Goal: Task Accomplishment & Management: Complete application form

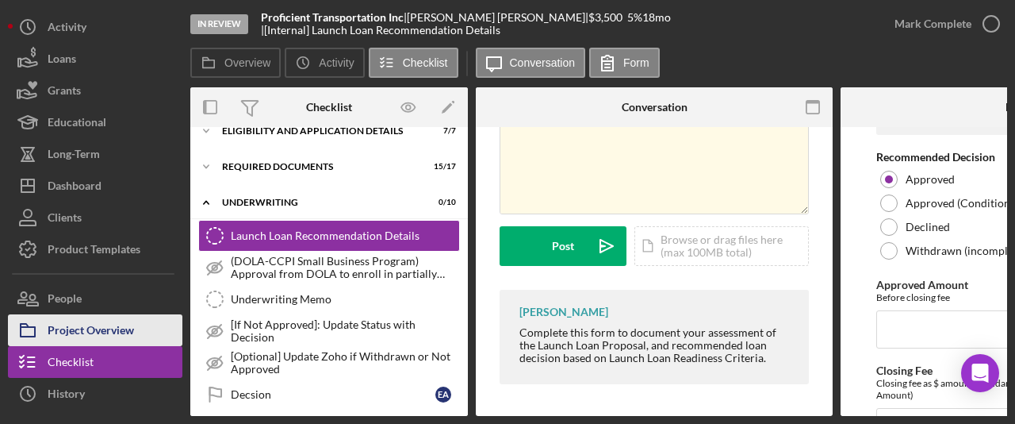
scroll to position [44, 0]
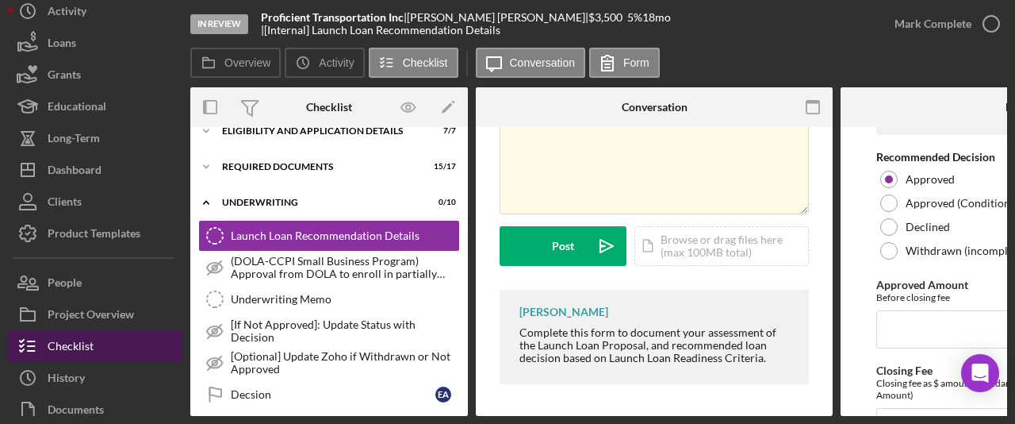
click at [136, 339] on button "Checklist" at bounding box center [95, 346] width 174 height 32
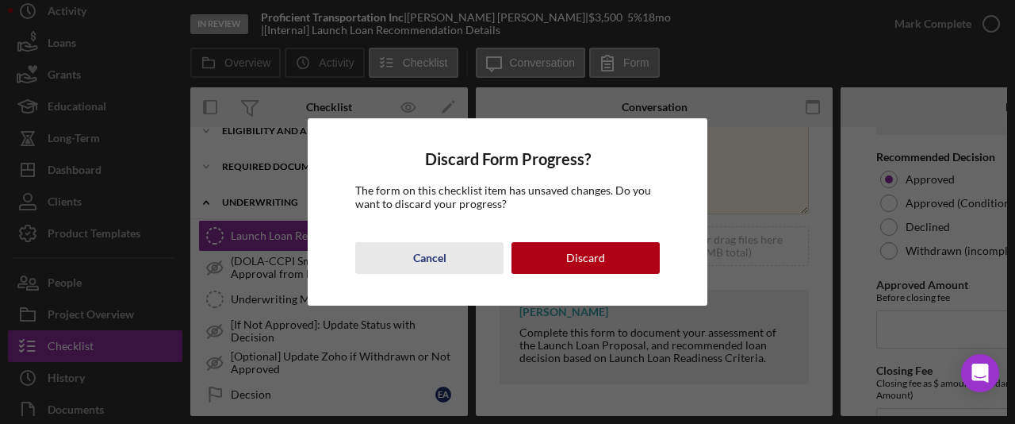
click at [418, 266] on div "Cancel" at bounding box center [429, 258] width 33 height 32
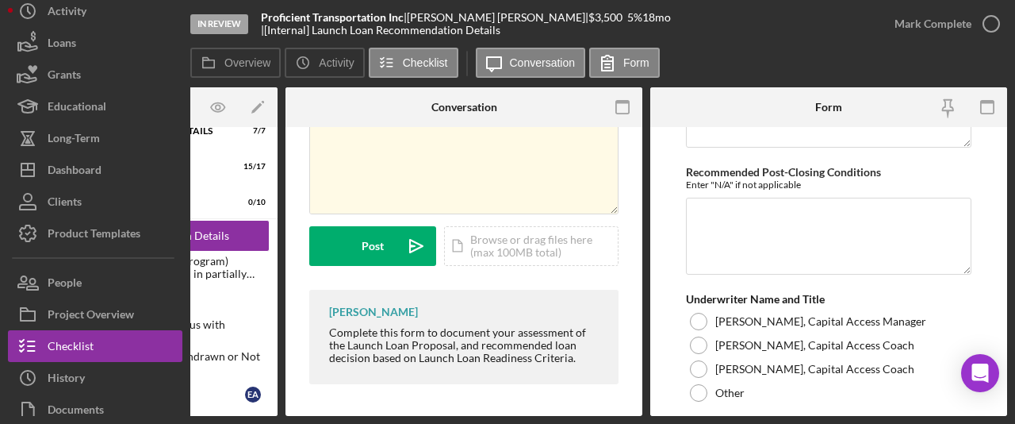
scroll to position [4404, 0]
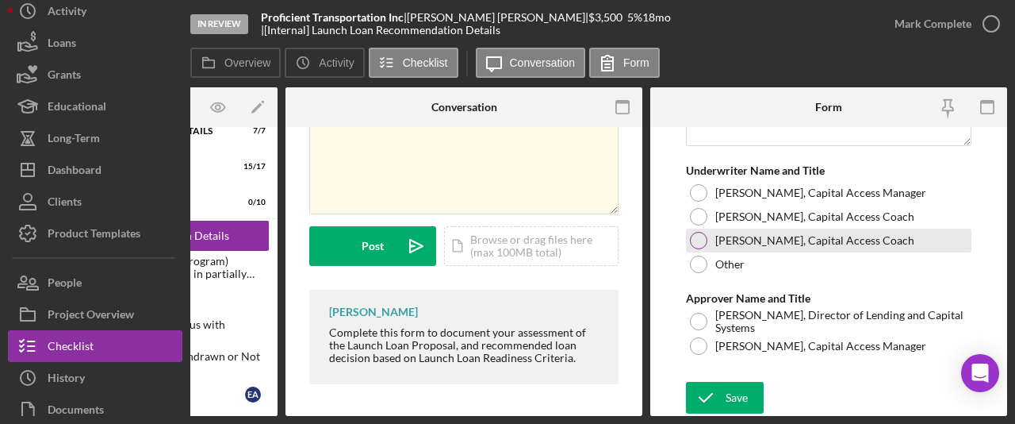
click at [700, 233] on div at bounding box center [698, 240] width 17 height 17
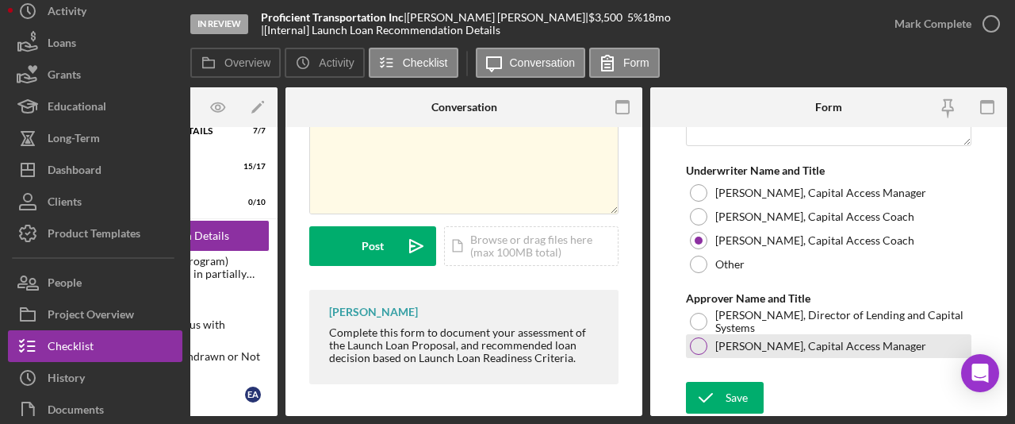
click at [696, 343] on div at bounding box center [698, 345] width 17 height 17
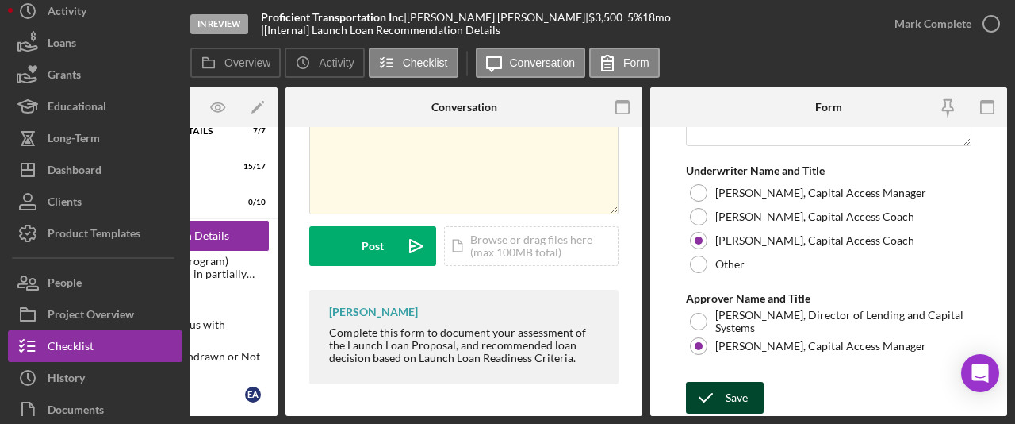
click at [734, 394] on div "Save" at bounding box center [737, 398] width 22 height 32
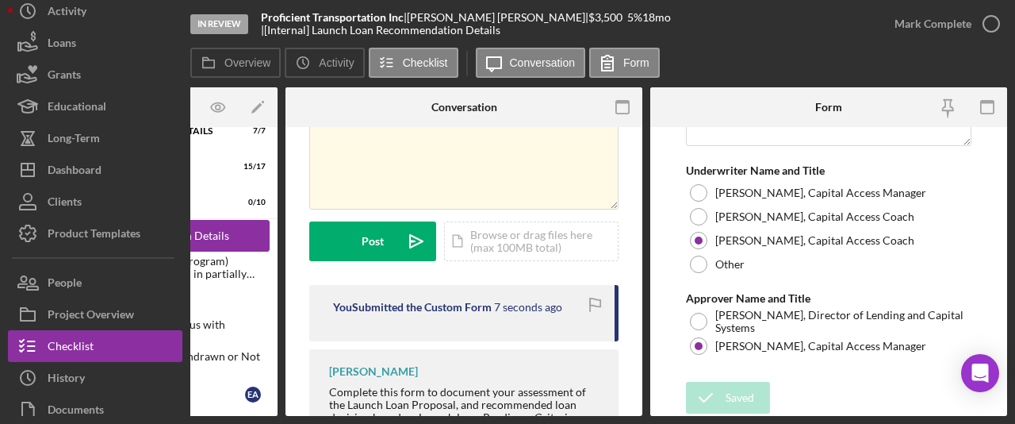
click at [256, 220] on link "Launch Loan Recommendation Details Launch Loan Recommendation Details" at bounding box center [139, 236] width 262 height 32
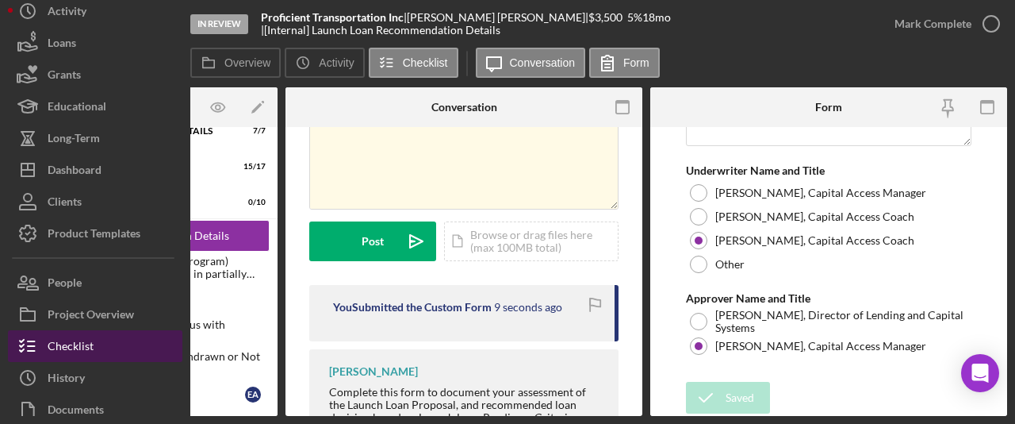
click at [101, 351] on button "Checklist" at bounding box center [95, 346] width 174 height 32
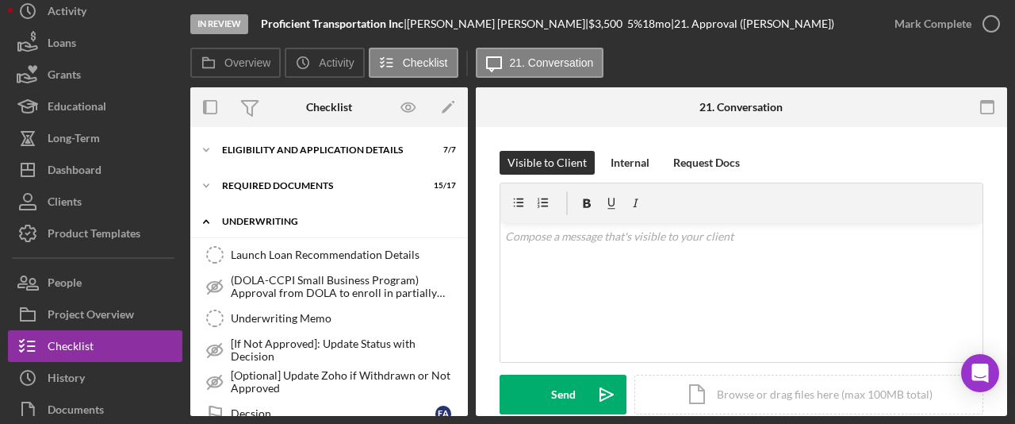
click at [279, 223] on div "Underwriting" at bounding box center [335, 222] width 226 height 10
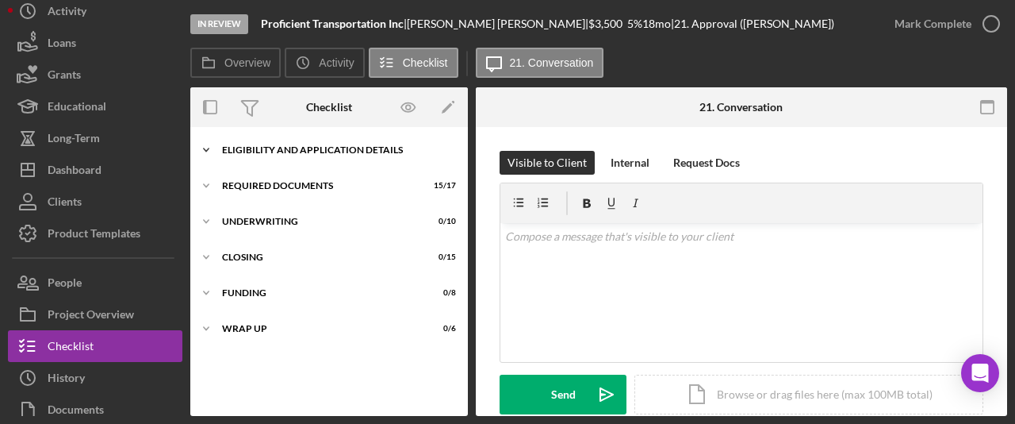
click at [269, 148] on div "Eligibility and Application Details" at bounding box center [335, 150] width 226 height 10
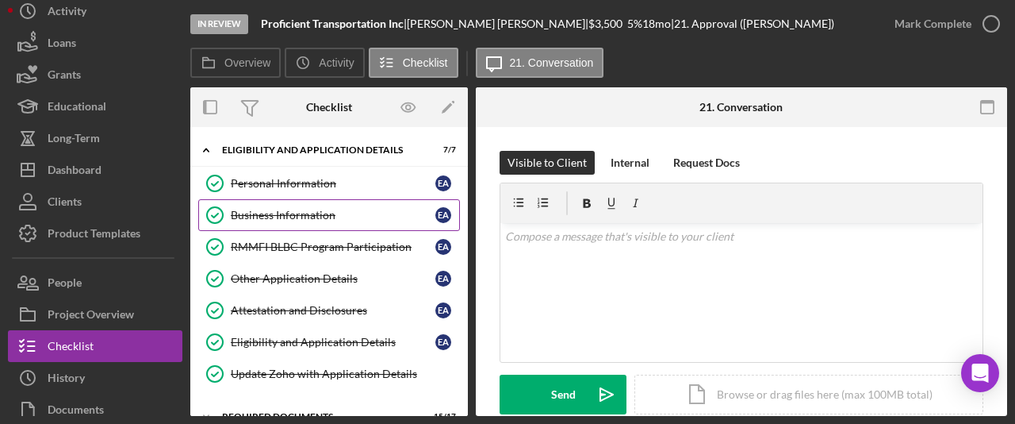
click at [283, 209] on div "Business Information" at bounding box center [333, 215] width 205 height 13
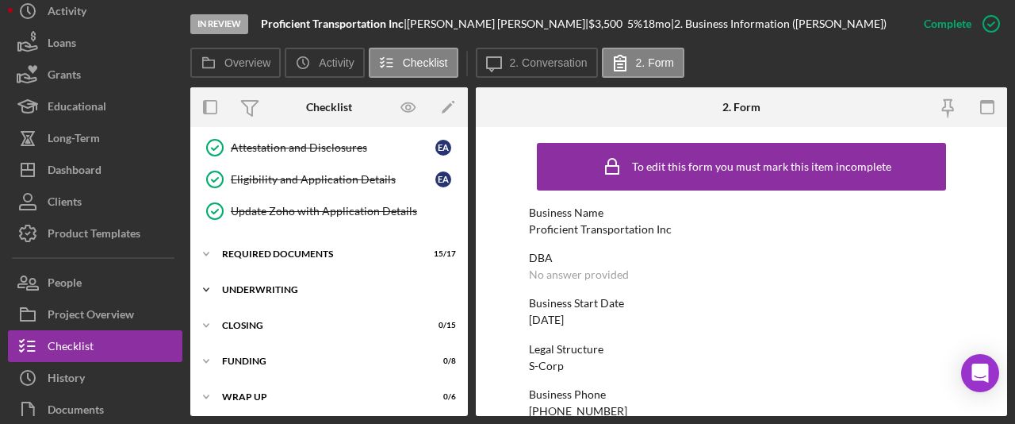
scroll to position [166, 0]
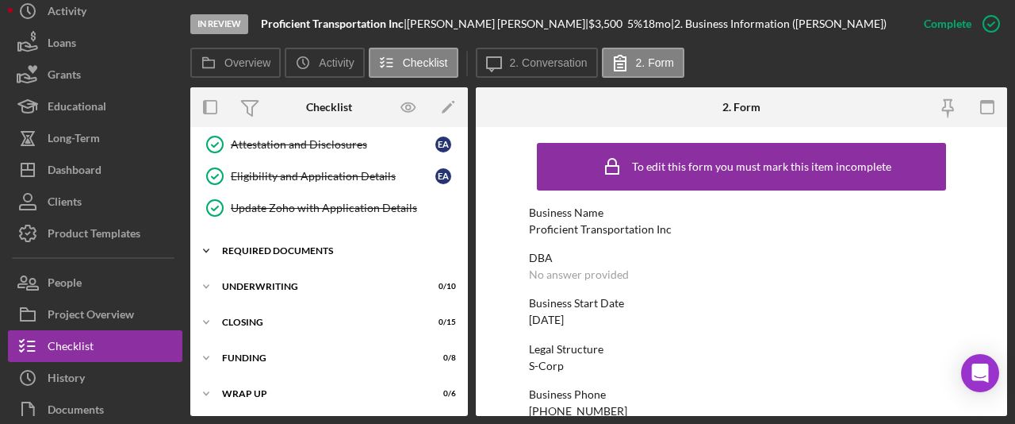
click at [295, 259] on div "Icon/Expander Required Documents 15 / 17" at bounding box center [329, 251] width 278 height 32
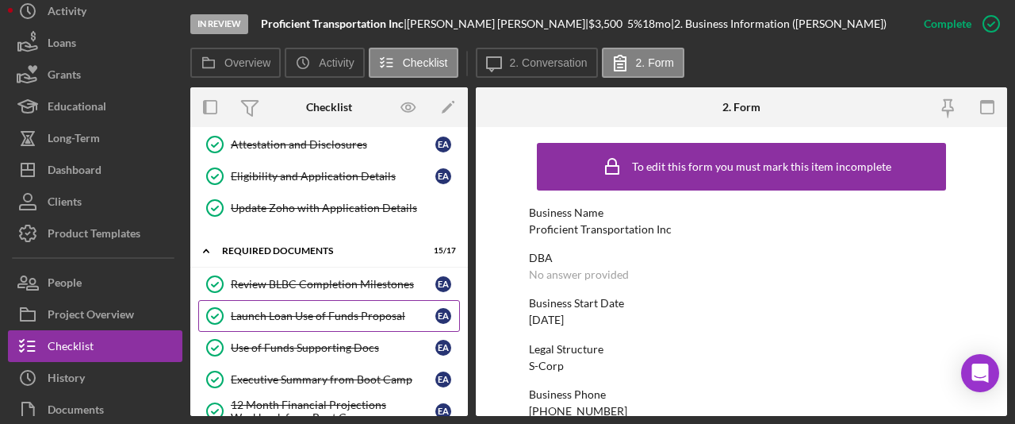
click at [318, 319] on div "Launch Loan Use of Funds Proposal" at bounding box center [333, 315] width 205 height 13
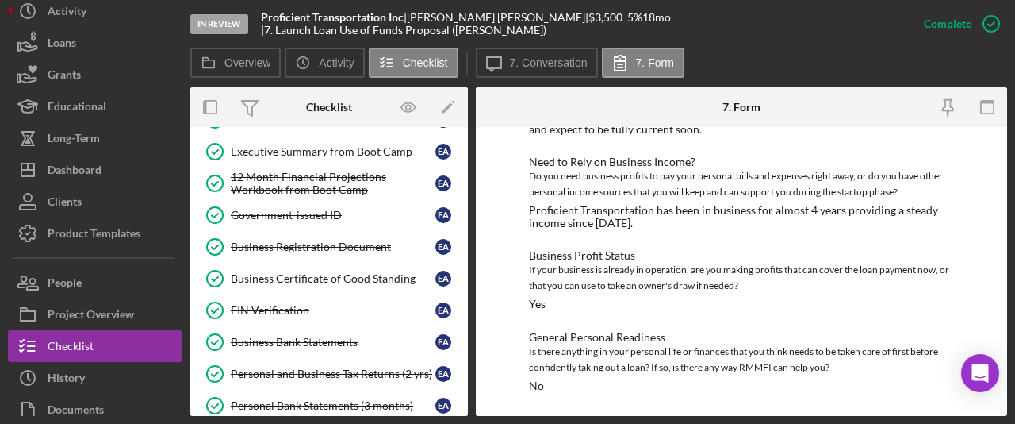
scroll to position [716, 0]
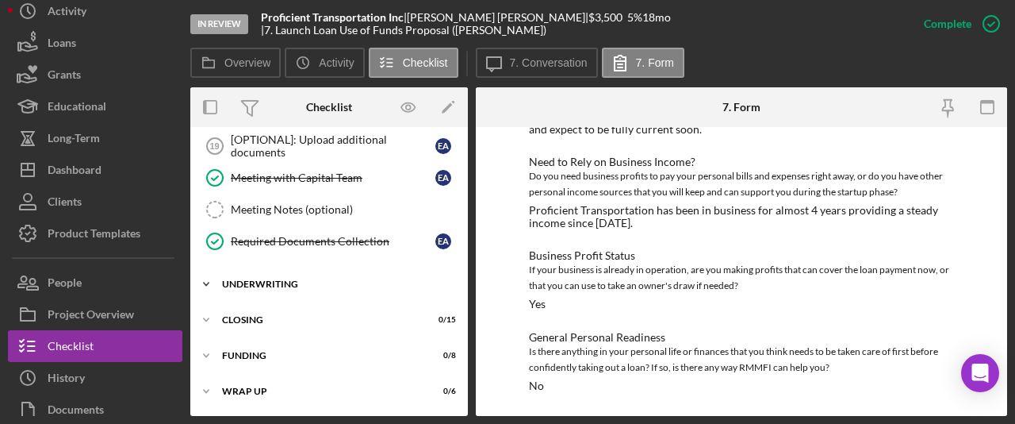
click at [286, 286] on div "Underwriting" at bounding box center [335, 284] width 226 height 10
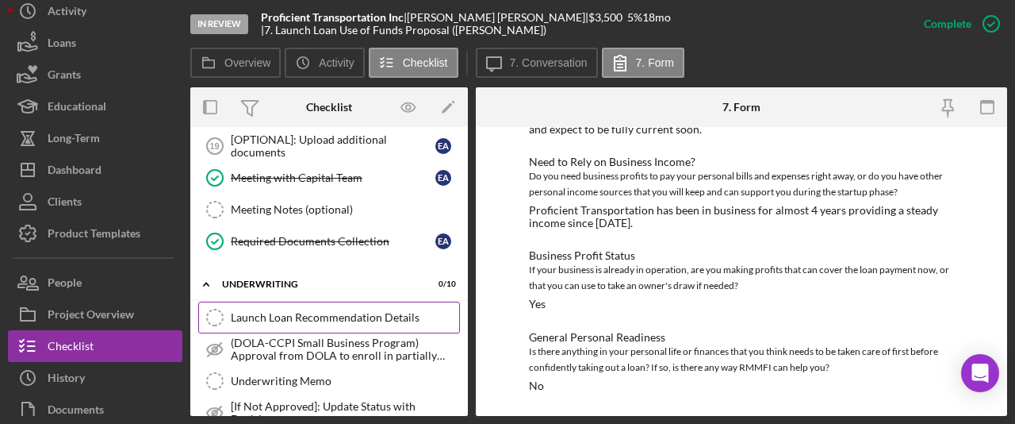
click at [347, 318] on div "Launch Loan Recommendation Details" at bounding box center [345, 317] width 228 height 13
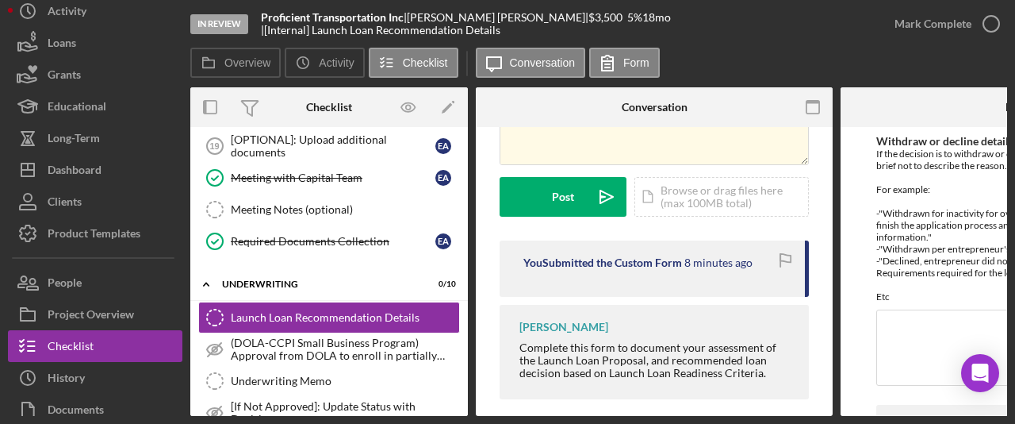
scroll to position [186, 0]
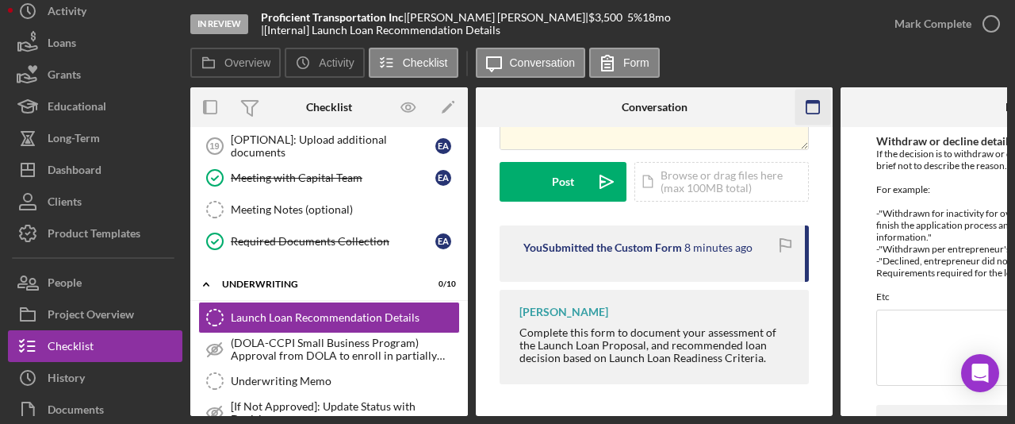
click at [812, 105] on icon "button" at bounding box center [814, 108] width 36 height 36
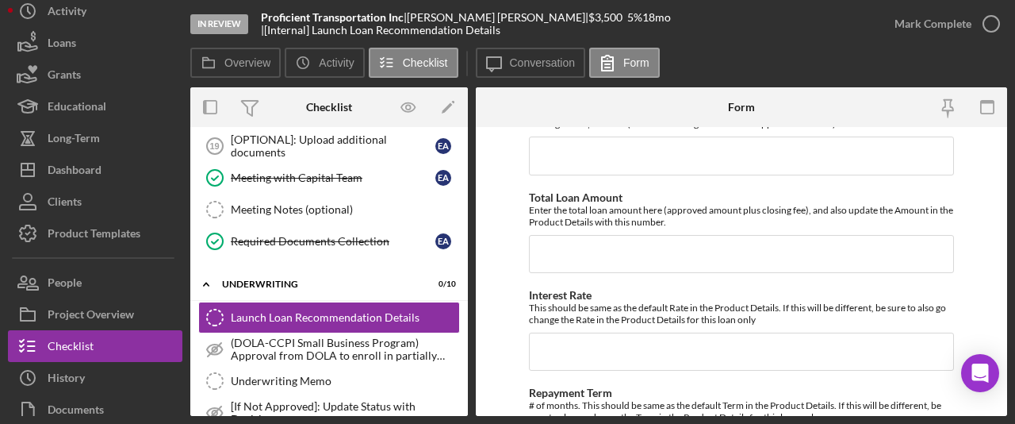
scroll to position [3552, 0]
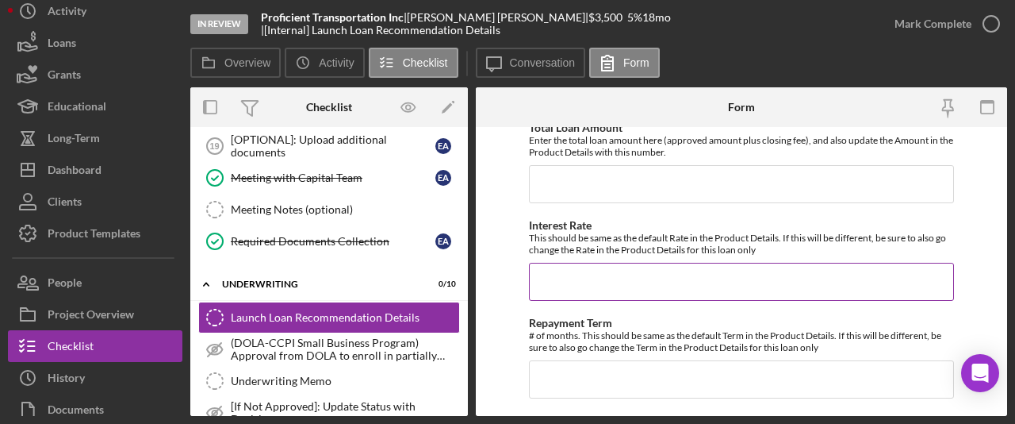
click at [594, 263] on input "Interest Rate" at bounding box center [741, 282] width 425 height 38
type input "5%"
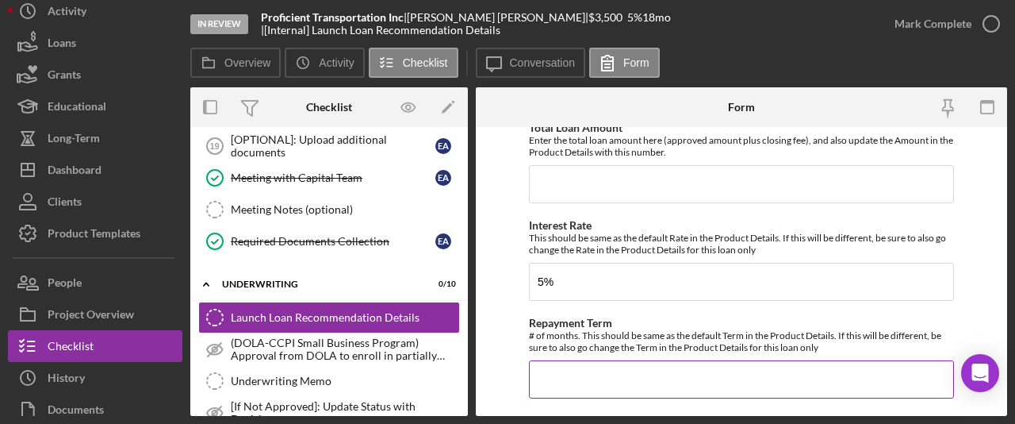
click at [582, 360] on input "Repayment Term" at bounding box center [741, 379] width 425 height 38
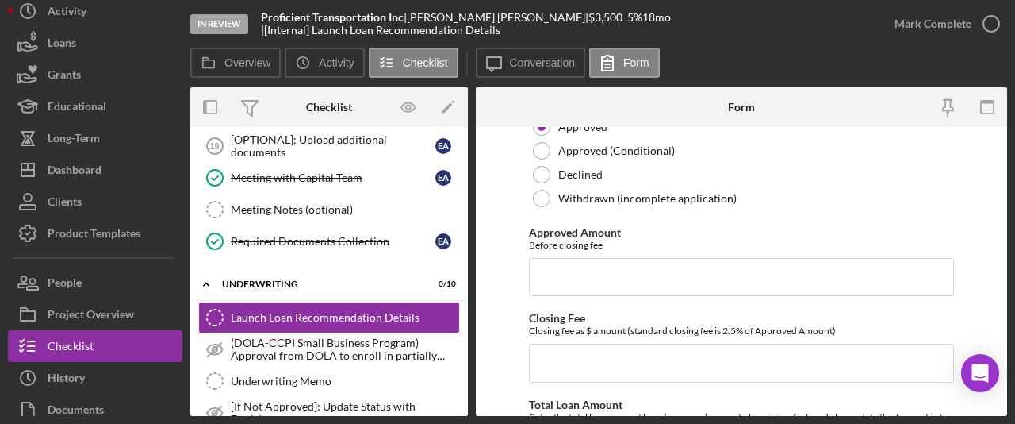
scroll to position [3275, 0]
type input "18"
click at [546, 259] on input "Approved Amount" at bounding box center [741, 278] width 425 height 38
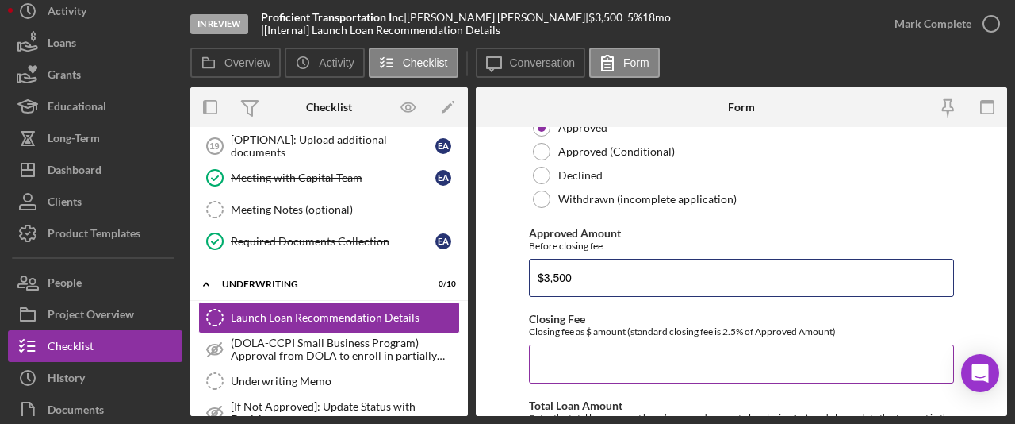
type input "$3,500"
click at [554, 344] on input "Closing Fee" at bounding box center [741, 363] width 425 height 38
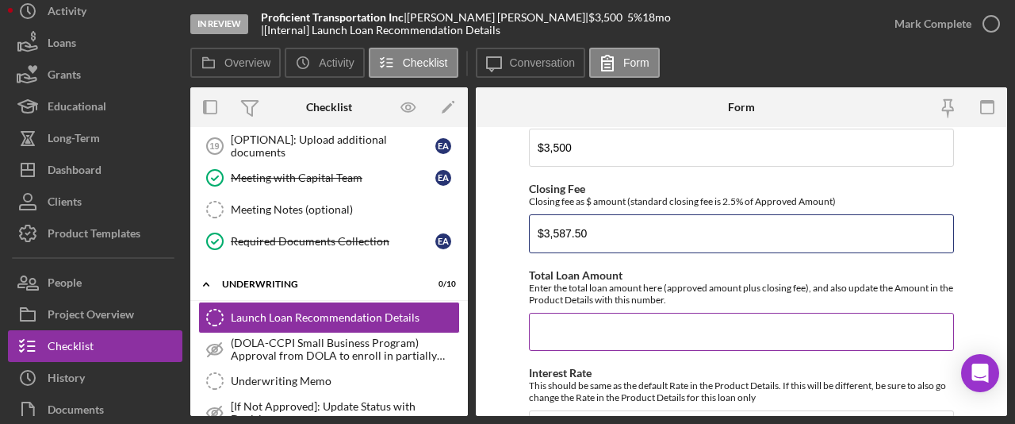
scroll to position [3388, 0]
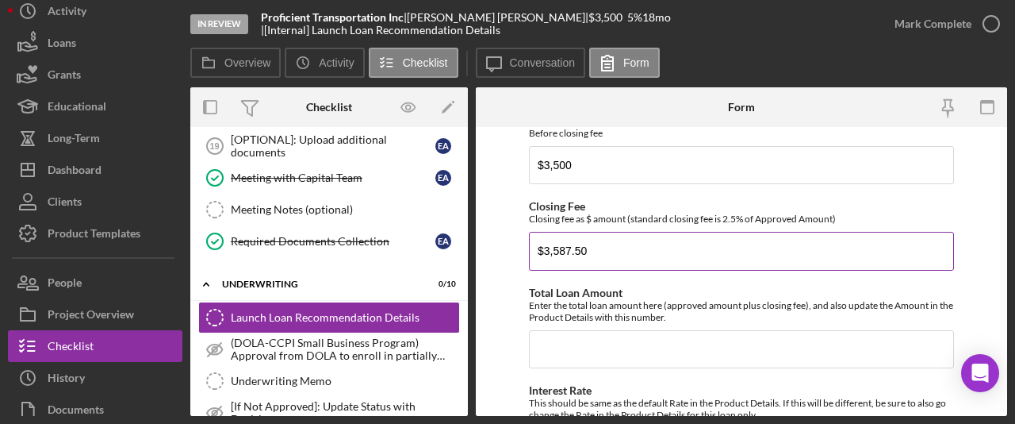
drag, startPoint x: 595, startPoint y: 230, endPoint x: 536, endPoint y: 221, distance: 59.3
click at [536, 232] on input "$3,587.50" at bounding box center [741, 251] width 425 height 38
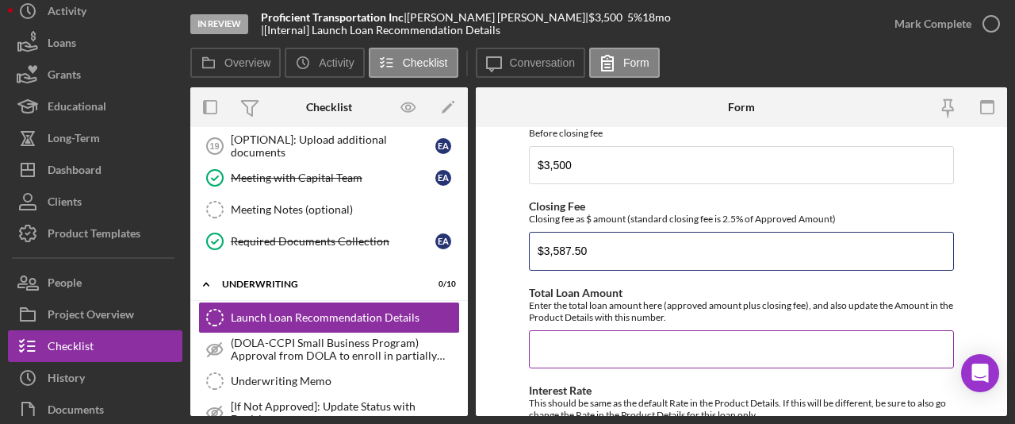
type input "$3,587.50"
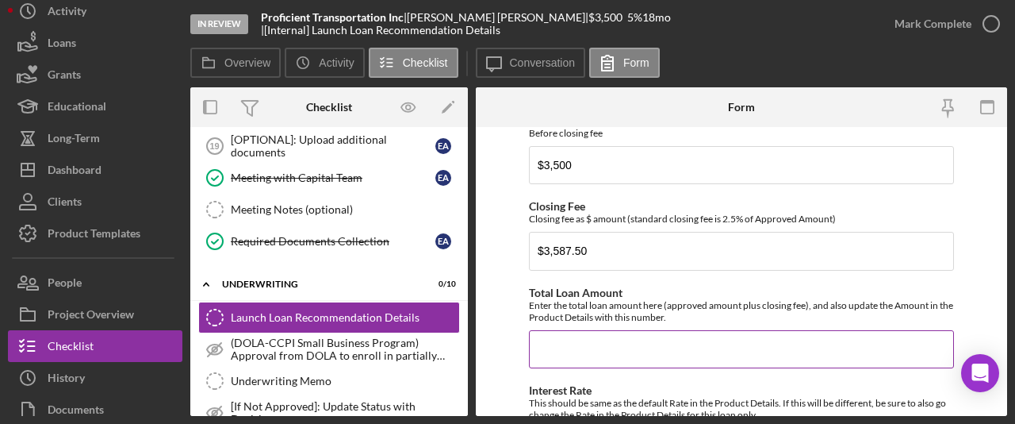
click at [568, 330] on input "Total Loan Amount" at bounding box center [741, 349] width 425 height 38
paste input "$3,587.50"
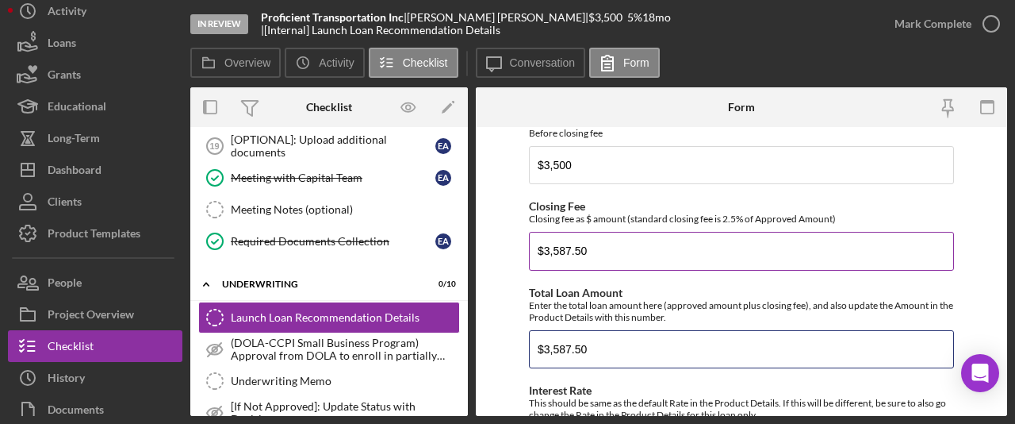
type input "$3,587.50"
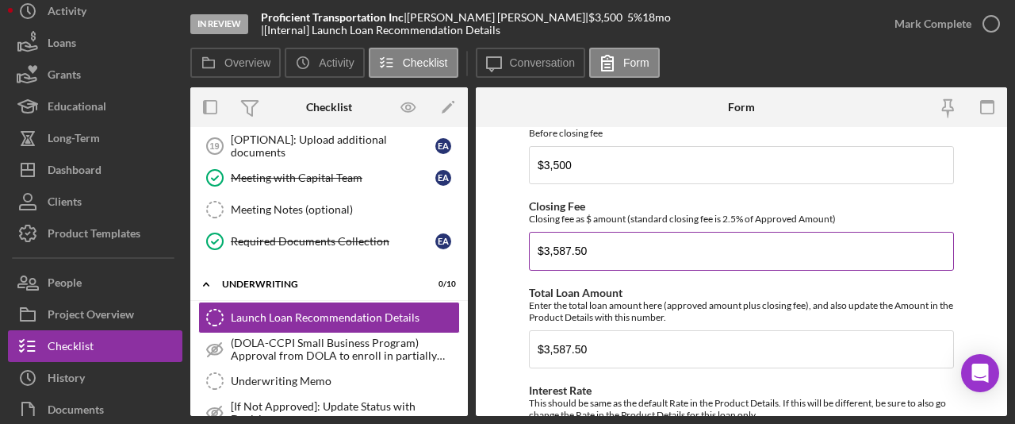
click at [592, 232] on input "$3,587.50" at bounding box center [741, 251] width 425 height 38
type input "$3"
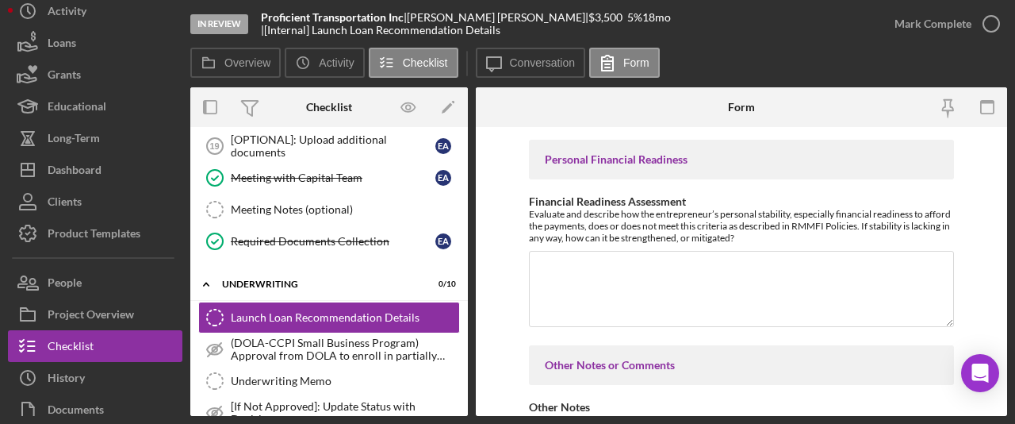
scroll to position [2192, 0]
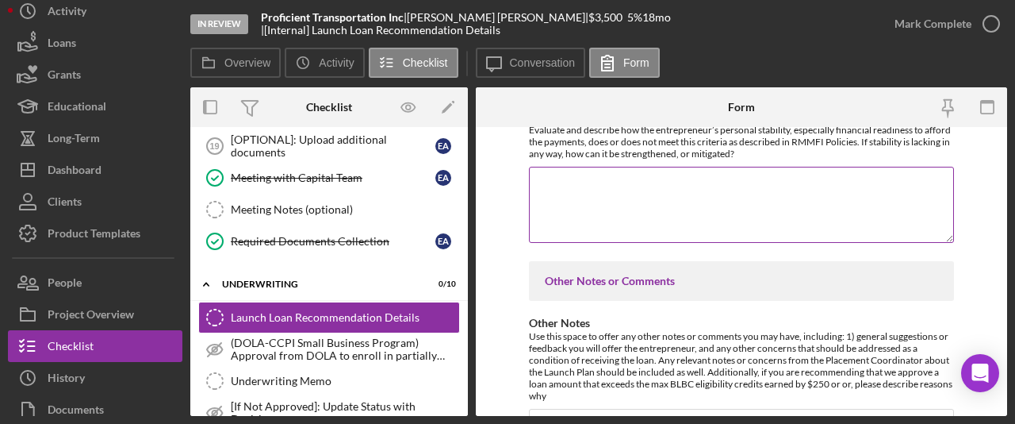
type input "$87.50"
click at [619, 195] on textarea "Financial Readiness Assessment" at bounding box center [741, 205] width 425 height 76
paste textarea "$3,587.50"
type textarea "$3,587.50"
drag, startPoint x: 591, startPoint y: 182, endPoint x: 528, endPoint y: 185, distance: 62.7
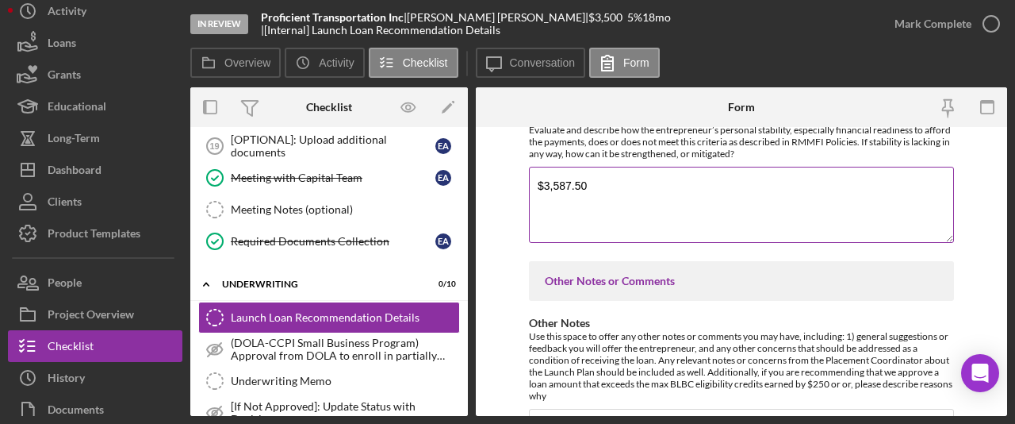
click at [529, 185] on textarea "$3,587.50" at bounding box center [741, 205] width 425 height 76
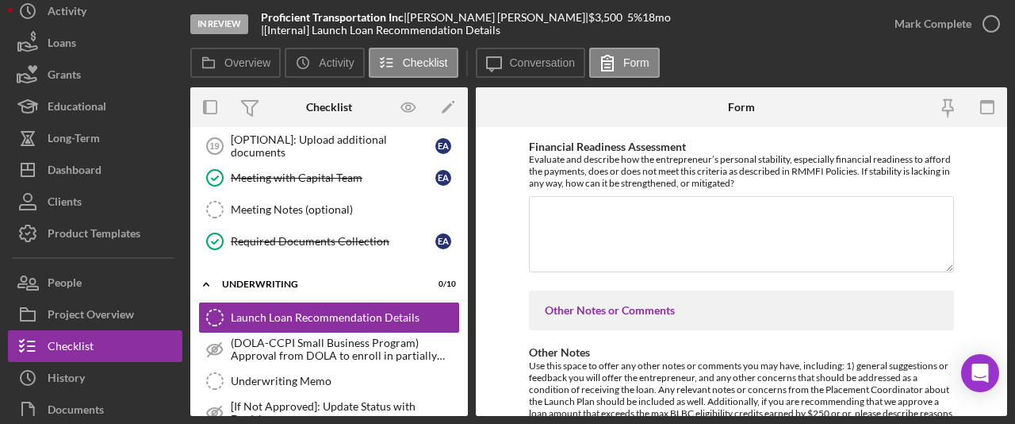
scroll to position [2167, 0]
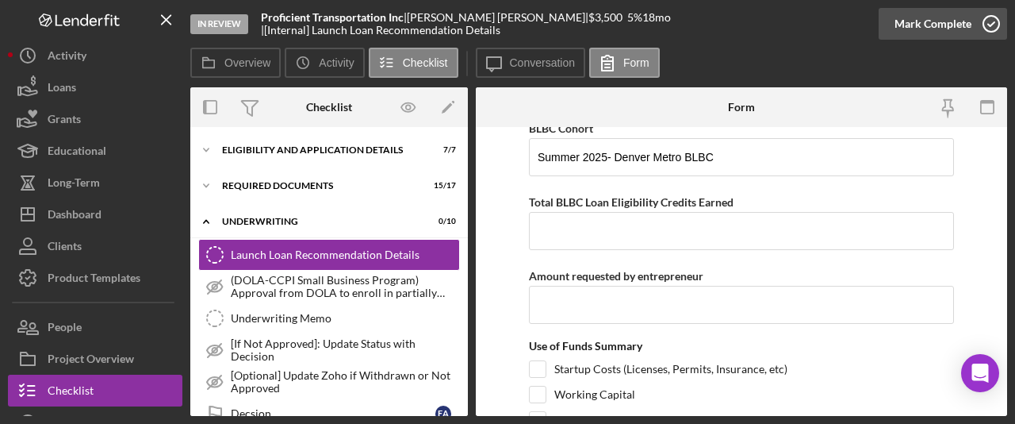
scroll to position [305, 0]
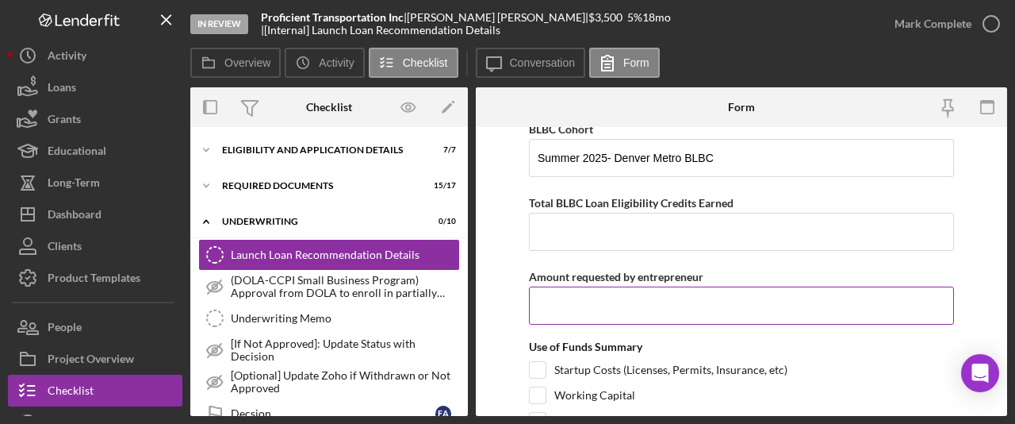
click at [558, 312] on input "Amount requested by entrepreneur" at bounding box center [741, 305] width 425 height 38
type input "$3,500"
click at [600, 226] on input "Total BLBC Loan Eligibility Credits Earned" at bounding box center [741, 232] width 425 height 38
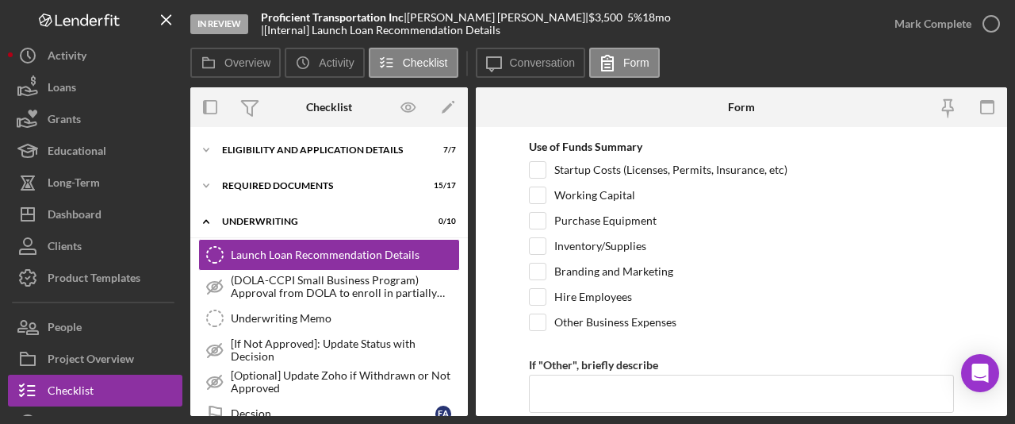
scroll to position [486, 0]
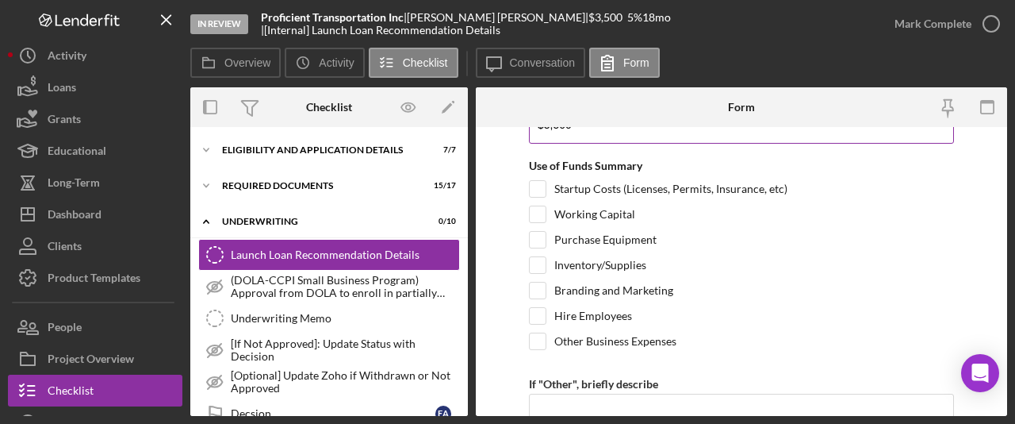
click at [543, 212] on input "Working Capital" at bounding box center [538, 214] width 16 height 16
checkbox input "true"
click at [538, 236] on input "Purchase Equipment" at bounding box center [538, 240] width 16 height 16
checkbox input "true"
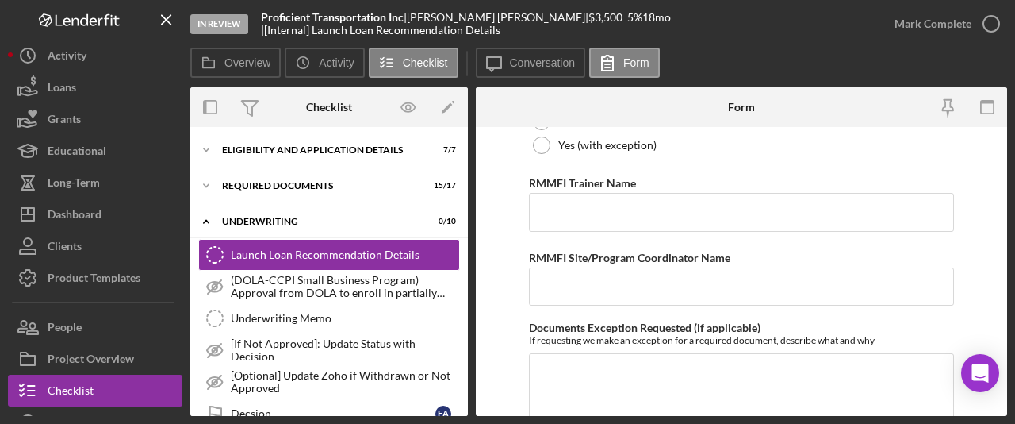
scroll to position [1210, 0]
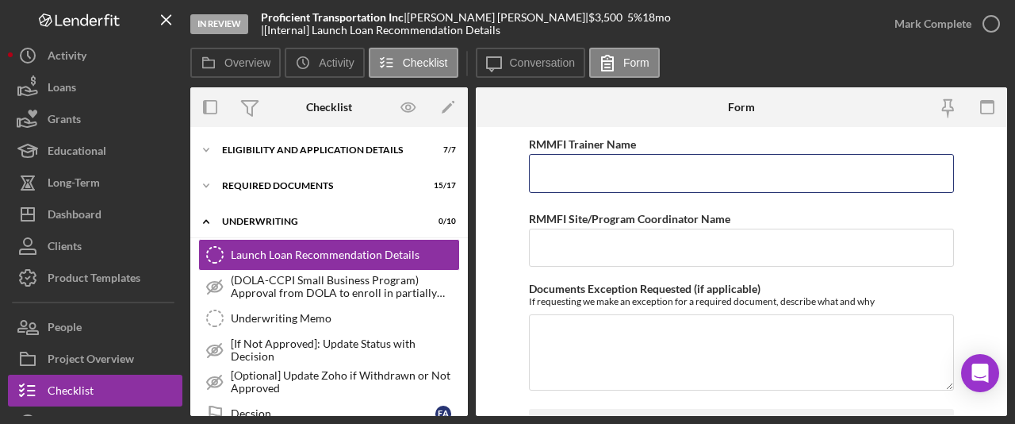
click at [562, 177] on input "RMMFI Trainer Name" at bounding box center [741, 173] width 425 height 38
type input "[PERSON_NAME]"
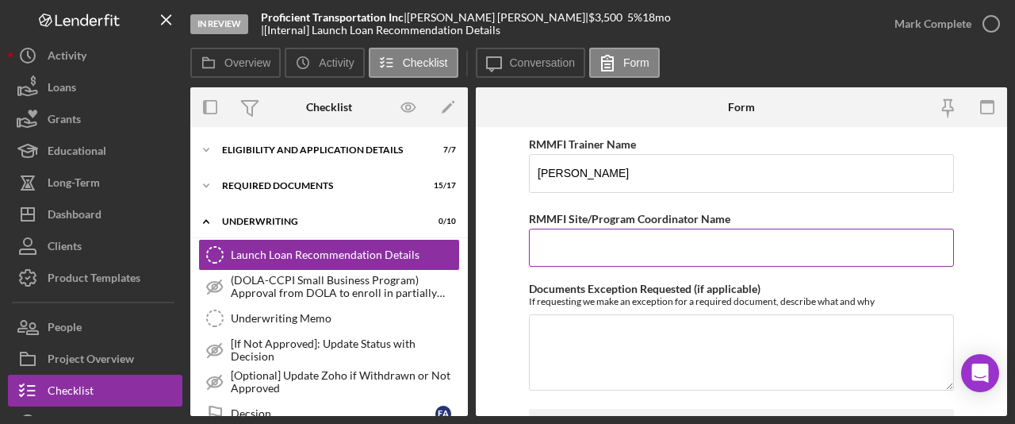
click at [635, 244] on input "RMMFI Site/Program Coordinator Name" at bounding box center [741, 247] width 425 height 38
type input "[PERSON_NAME]"
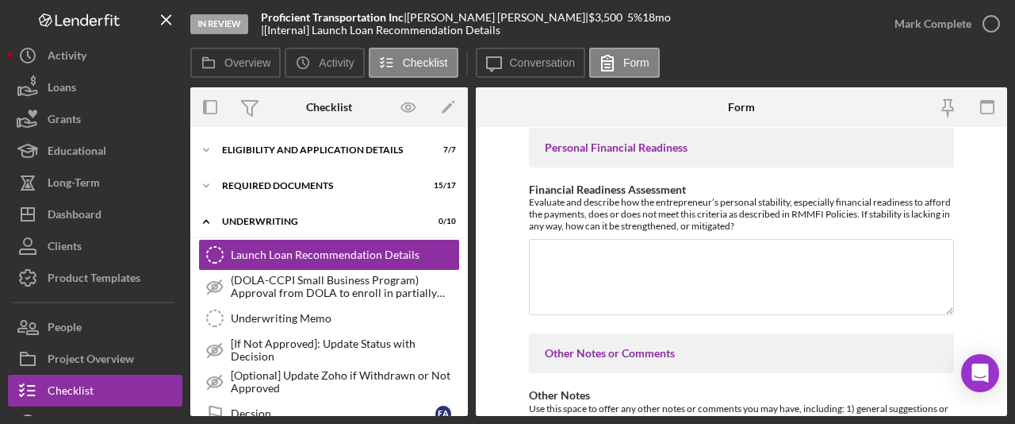
scroll to position [2092, 0]
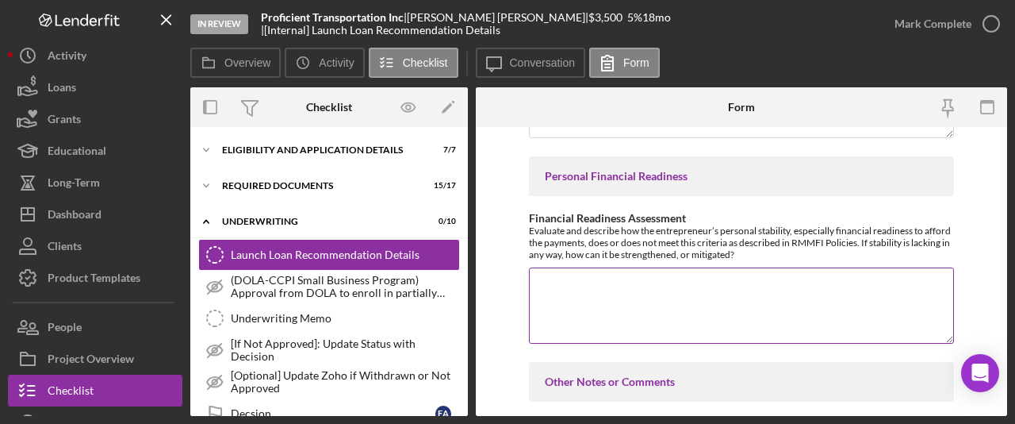
click at [599, 301] on textarea "Financial Readiness Assessment" at bounding box center [741, 305] width 425 height 76
paste textarea "[PERSON_NAME] has managed and grown Proficient Transportation Inc. to its curre…"
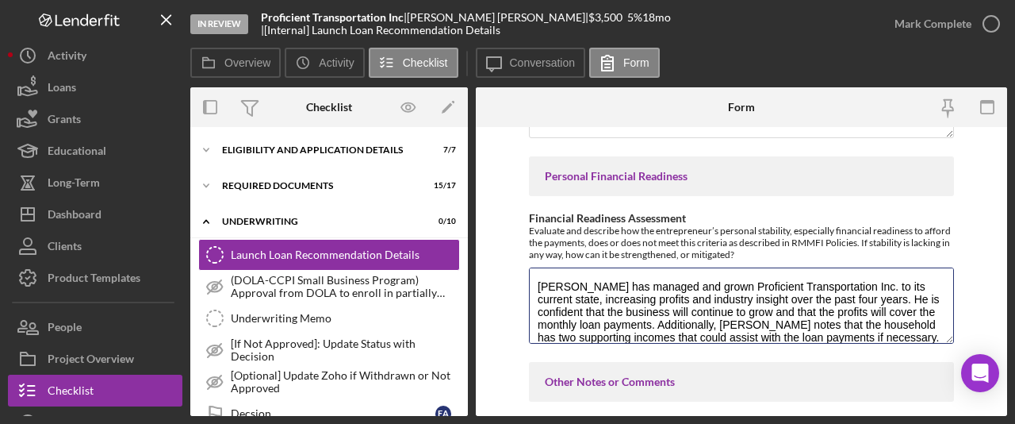
scroll to position [13, 0]
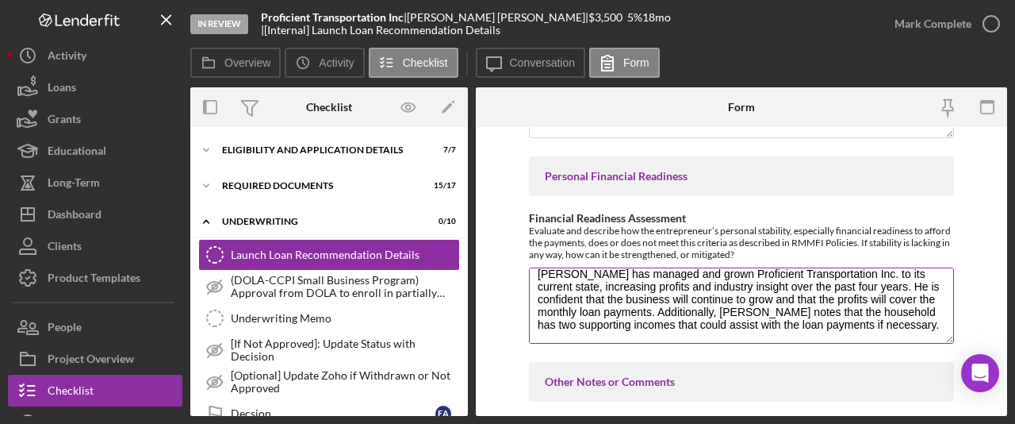
click at [900, 319] on textarea "[PERSON_NAME] has managed and grown Proficient Transportation Inc. to its curre…" at bounding box center [741, 305] width 425 height 76
type textarea "[PERSON_NAME] has managed and grown Proficient Transportation Inc. to its curre…"
click at [868, 243] on div "Evaluate and describe how the entrepreneur’s personal stability, especially fin…" at bounding box center [741, 242] width 425 height 36
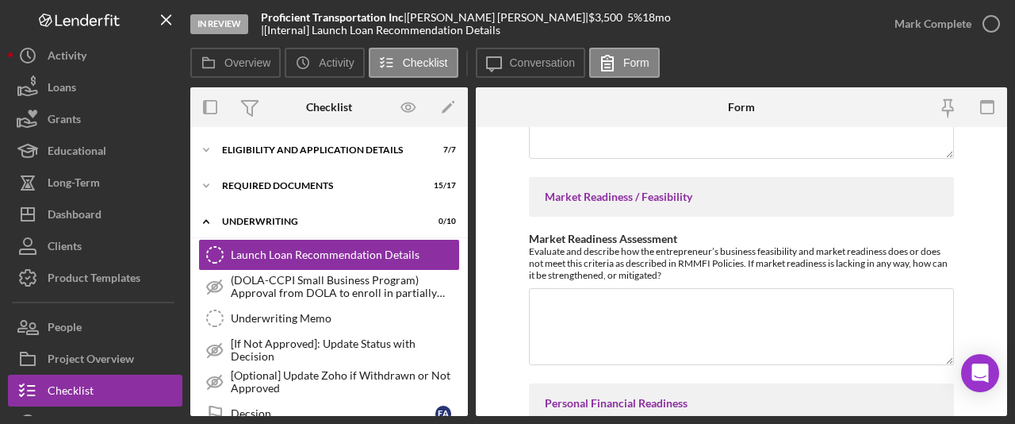
scroll to position [1849, 0]
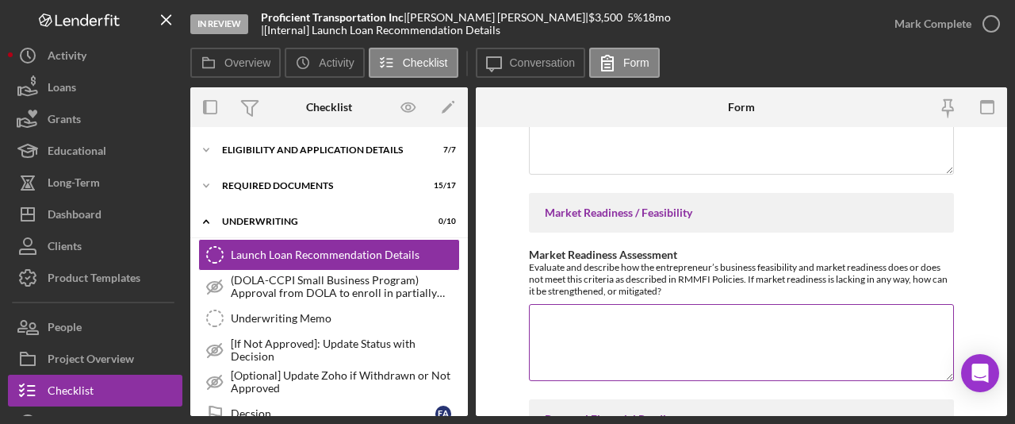
click at [569, 316] on textarea "Market Readiness Assessment" at bounding box center [741, 342] width 425 height 76
paste textarea "Proficient Transportation Inc. demonstrates solid market readiness as it has te…"
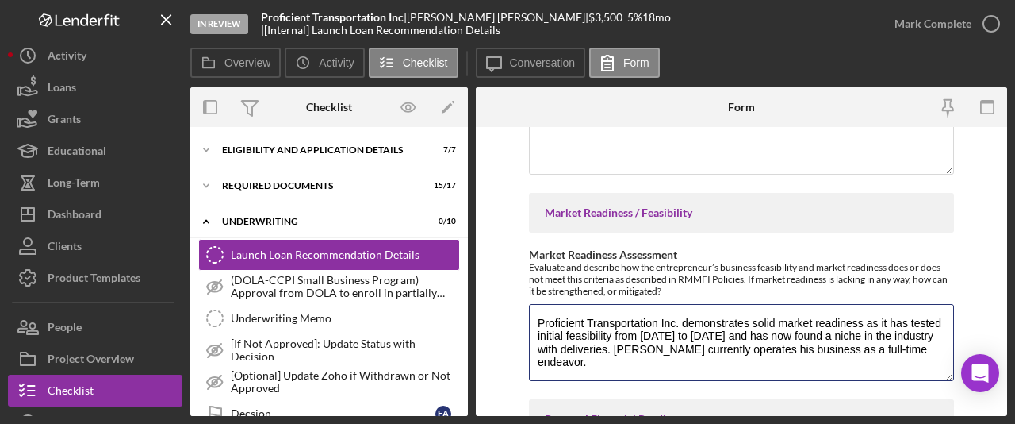
type textarea "Proficient Transportation Inc. demonstrates solid market readiness as it has te…"
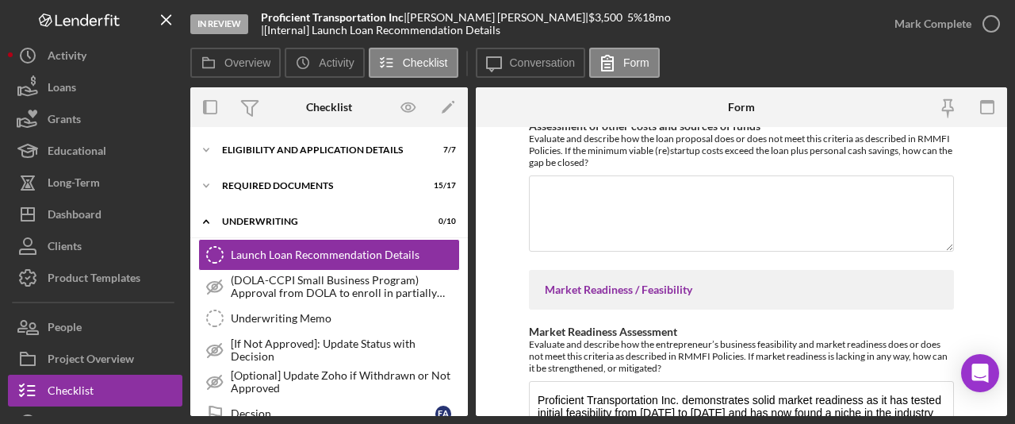
scroll to position [1764, 0]
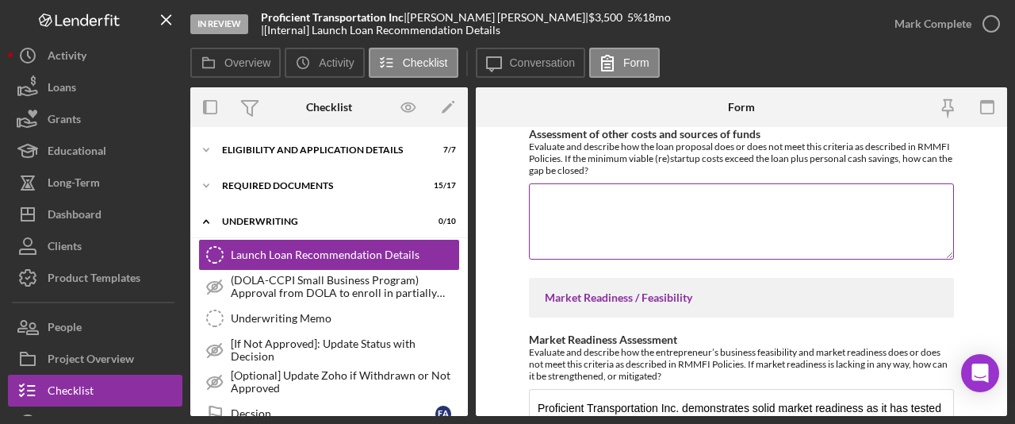
click at [608, 218] on textarea "Assessment of other costs and sources of funds" at bounding box center [741, 221] width 425 height 76
paste textarea "Proficient Transportation Inc. is relaunching its business. [PERSON_NAME] initi…"
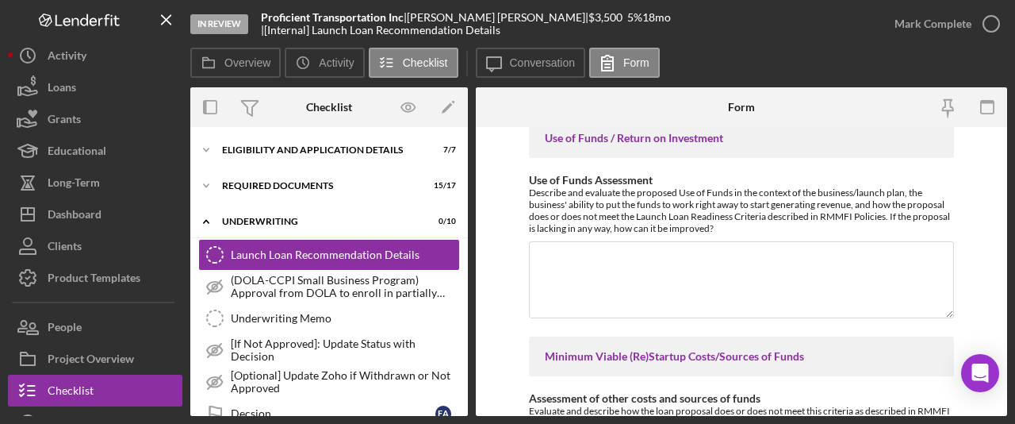
scroll to position [1492, 0]
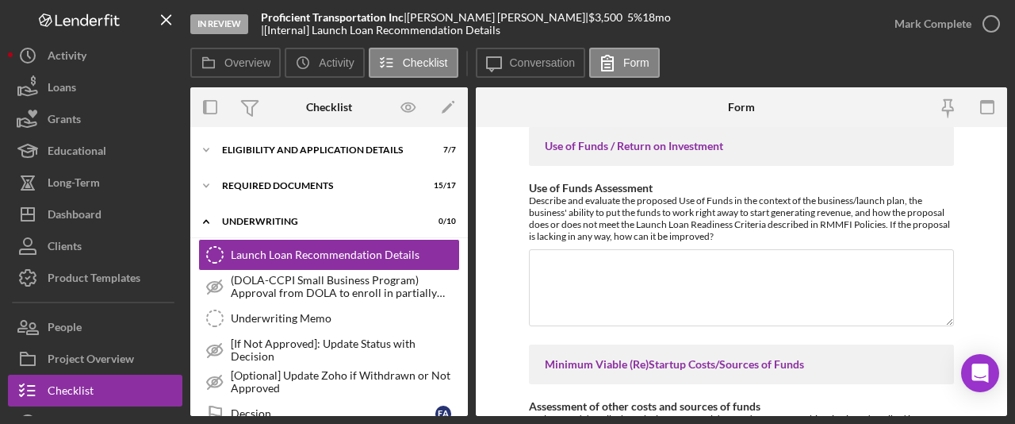
type textarea "Proficient Transportation Inc. is relaunching its business. [PERSON_NAME] initi…"
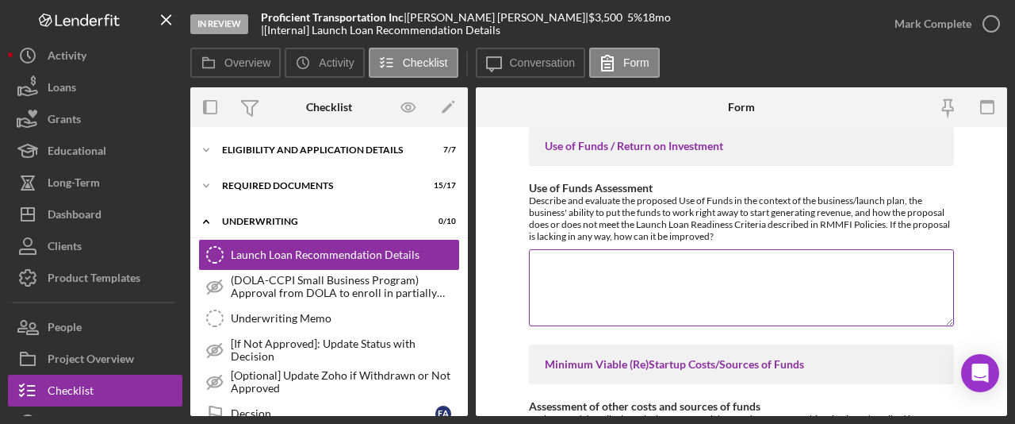
click at [663, 264] on textarea "Use of Funds Assessment" at bounding box center [741, 287] width 425 height 76
paste textarea "[PERSON_NAME] of Proficient Transportation Inc. is relaunching the business. [P…"
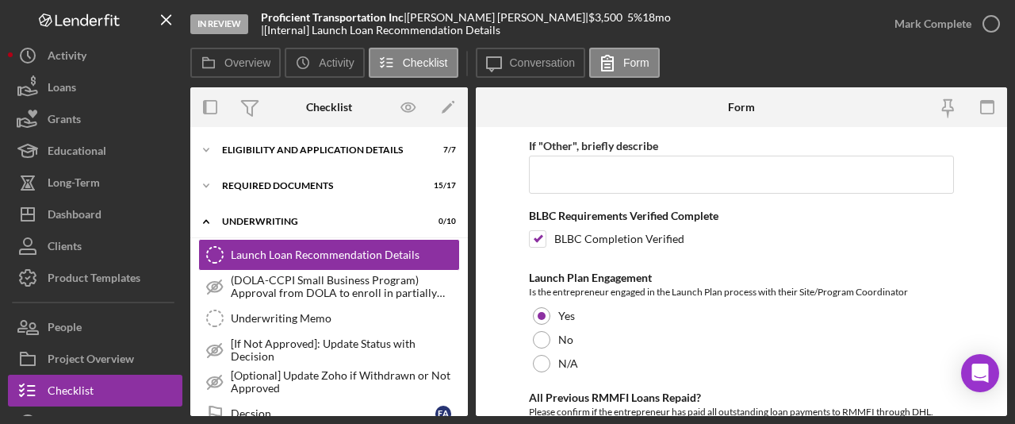
scroll to position [688, 0]
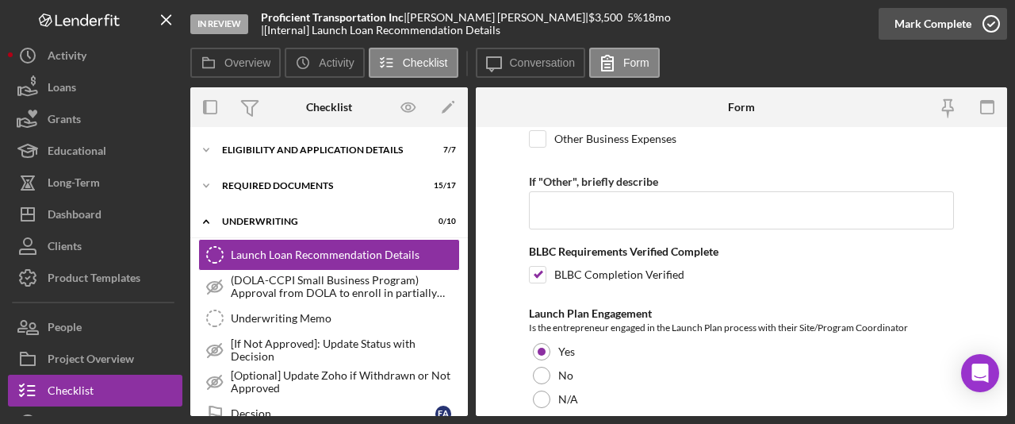
type textarea "[PERSON_NAME] of Proficient Transportation Inc. is relaunching the business. [P…"
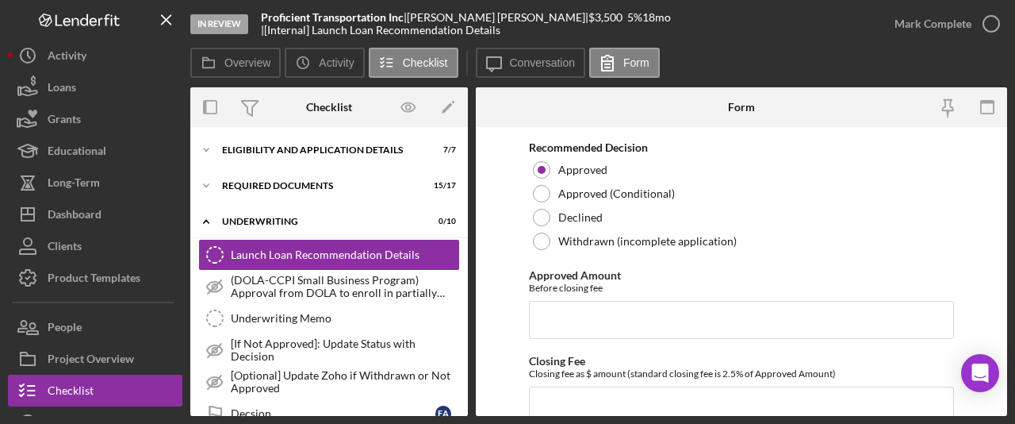
scroll to position [3243, 0]
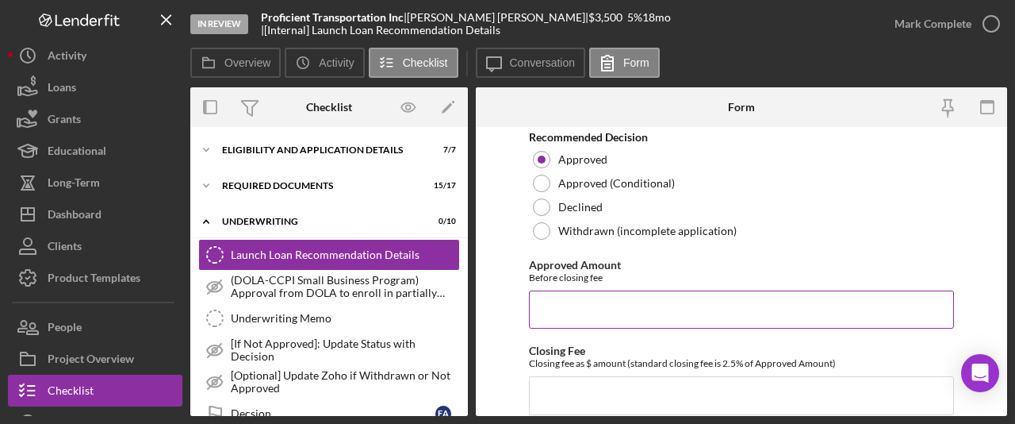
click at [605, 290] on input "Approved Amount" at bounding box center [741, 309] width 425 height 38
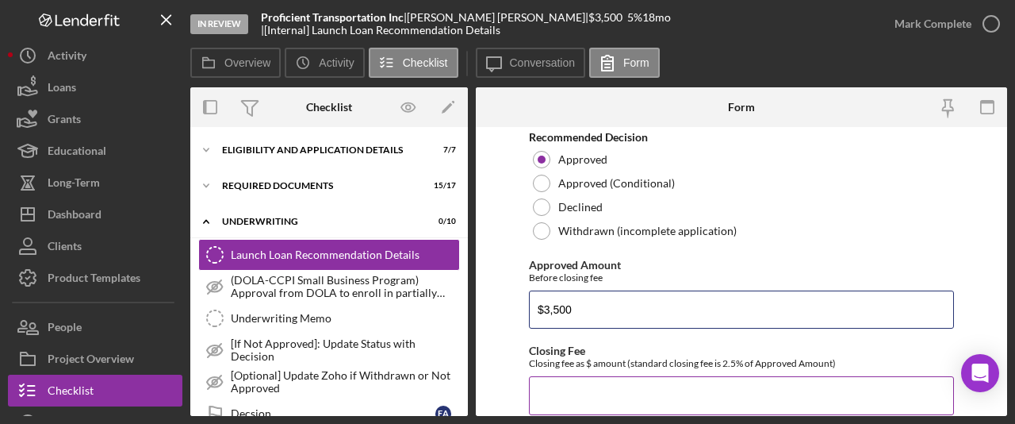
type input "$3,500"
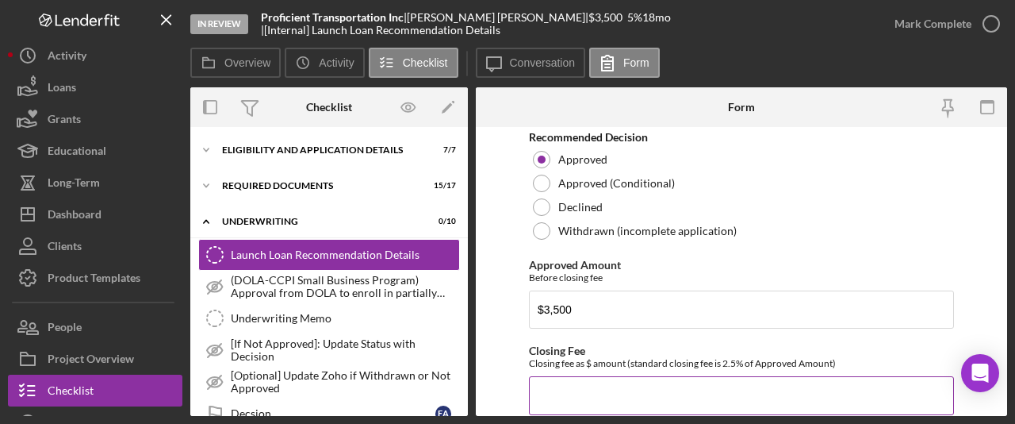
click at [618, 376] on input "Closing Fee" at bounding box center [741, 395] width 425 height 38
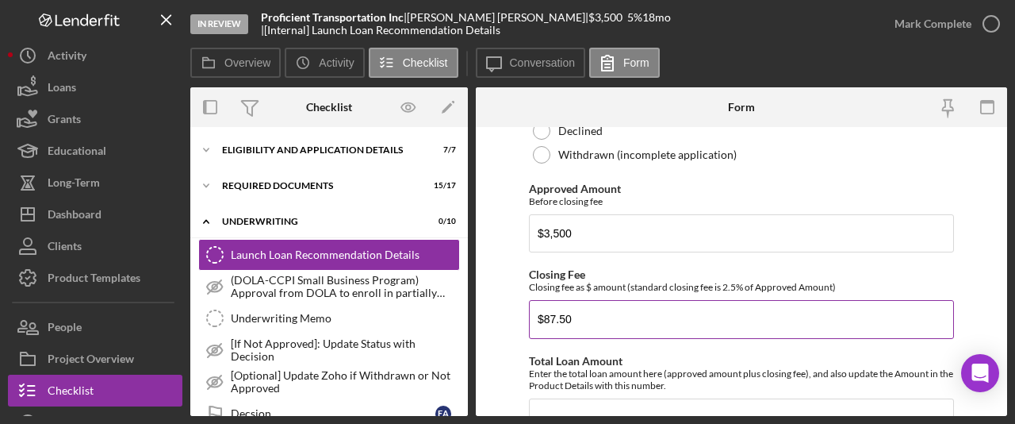
scroll to position [3330, 0]
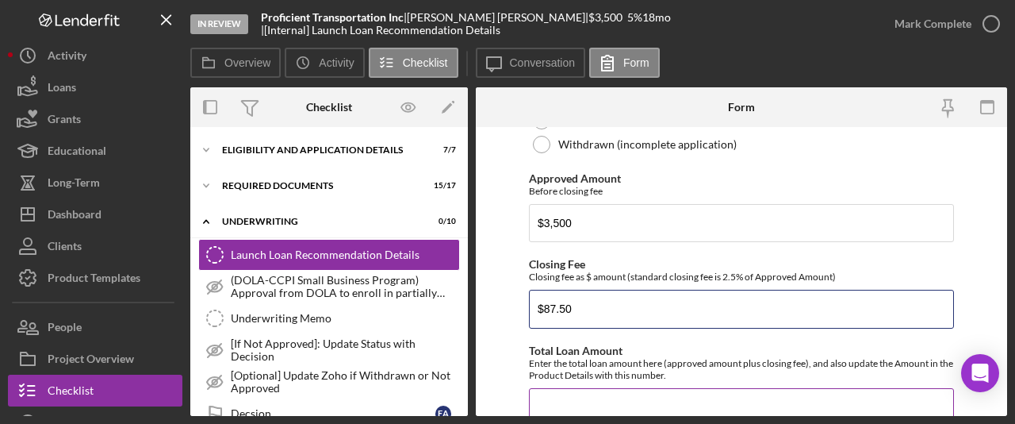
type input "$87.50"
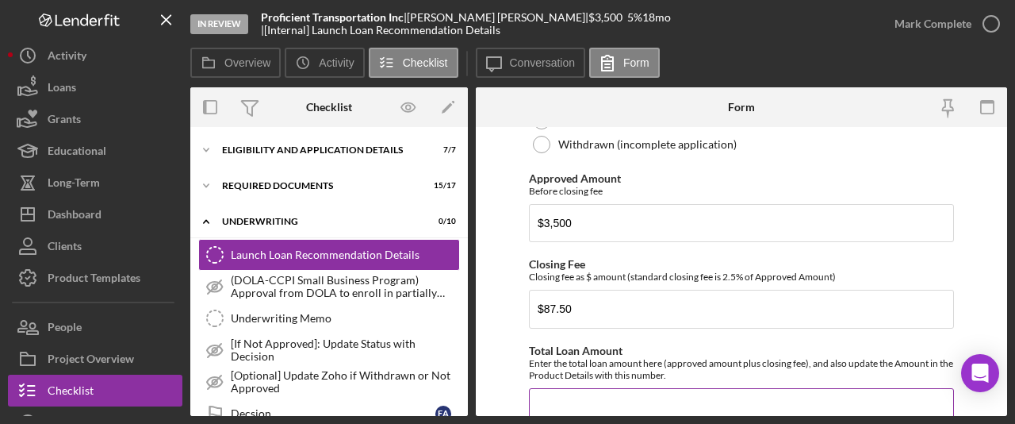
click at [585, 388] on input "Total Loan Amount" at bounding box center [741, 407] width 425 height 38
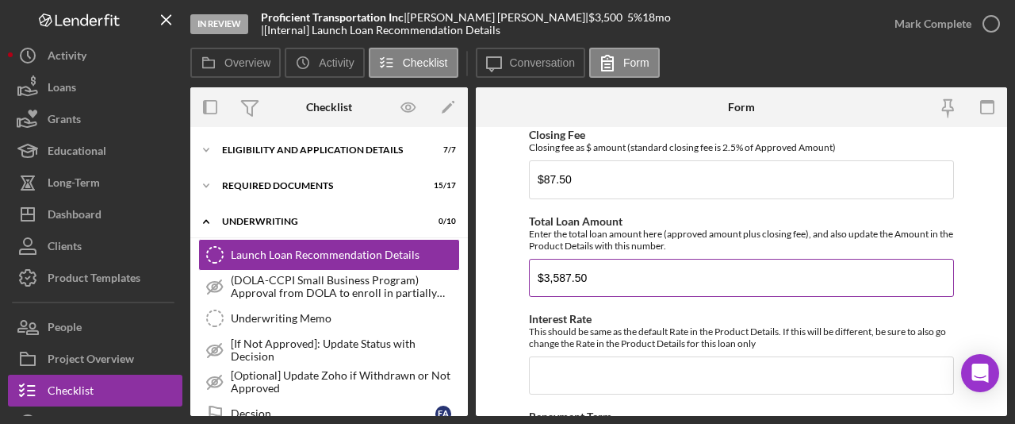
scroll to position [3478, 0]
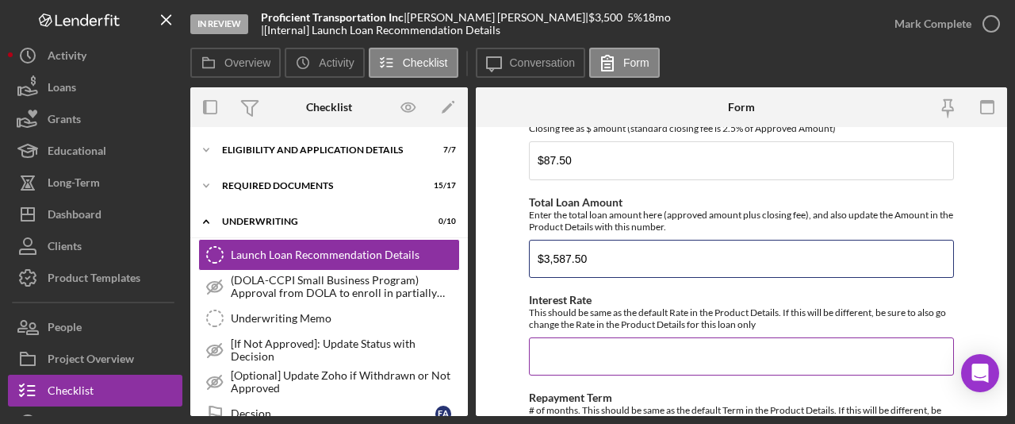
type input "$3,587.50"
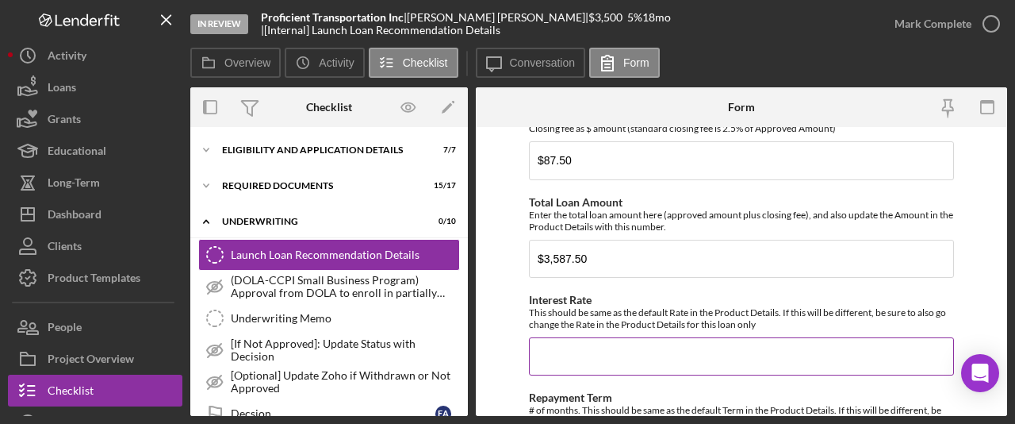
click at [554, 339] on input "Interest Rate" at bounding box center [741, 356] width 425 height 38
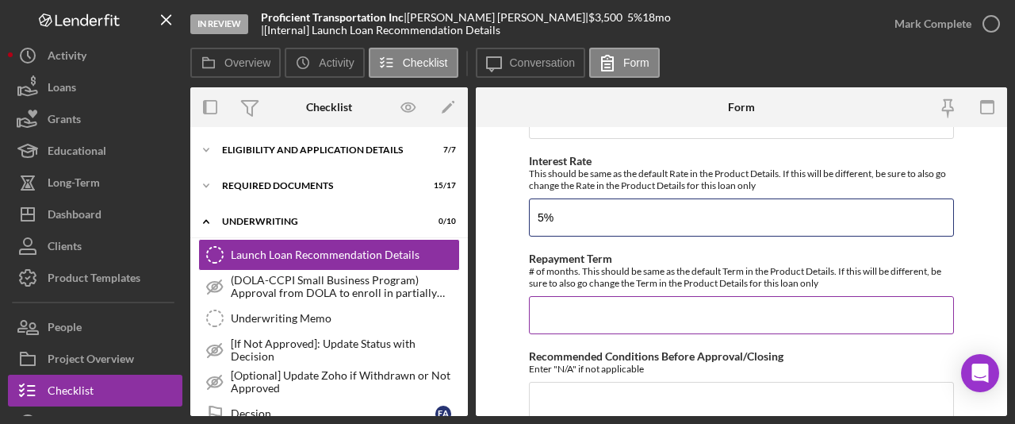
scroll to position [3619, 0]
type input "5%"
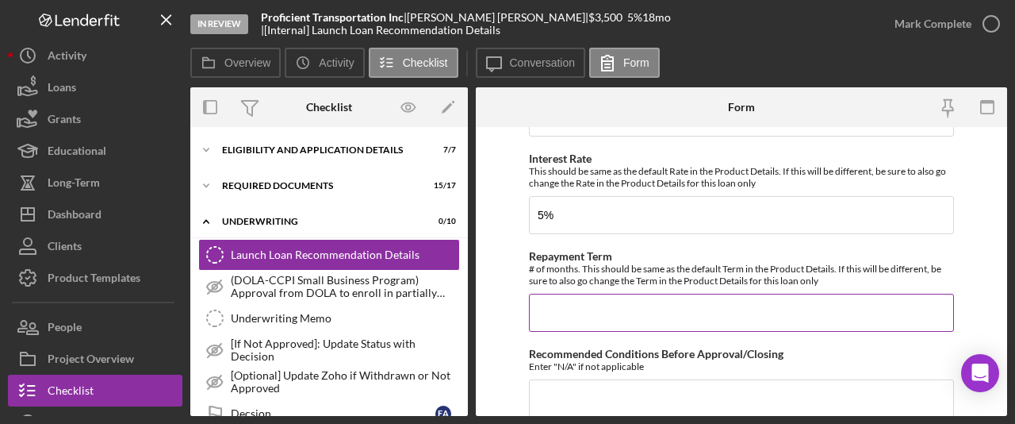
click at [598, 293] on input "Repayment Term" at bounding box center [741, 312] width 425 height 38
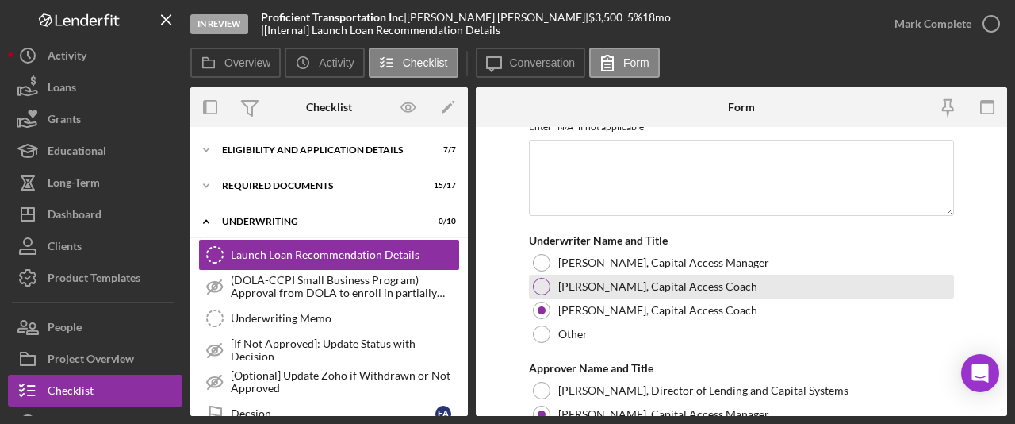
scroll to position [4024, 0]
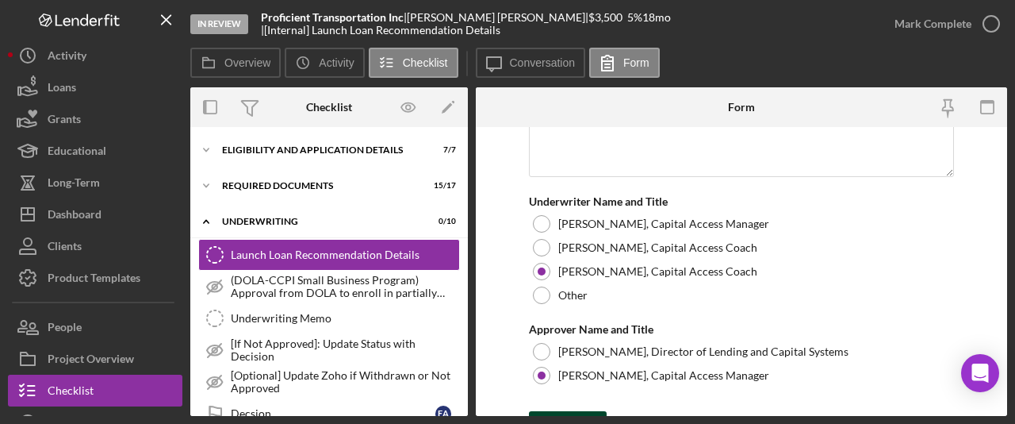
type input "18"
click at [566, 407] on icon "submit" at bounding box center [549, 427] width 40 height 40
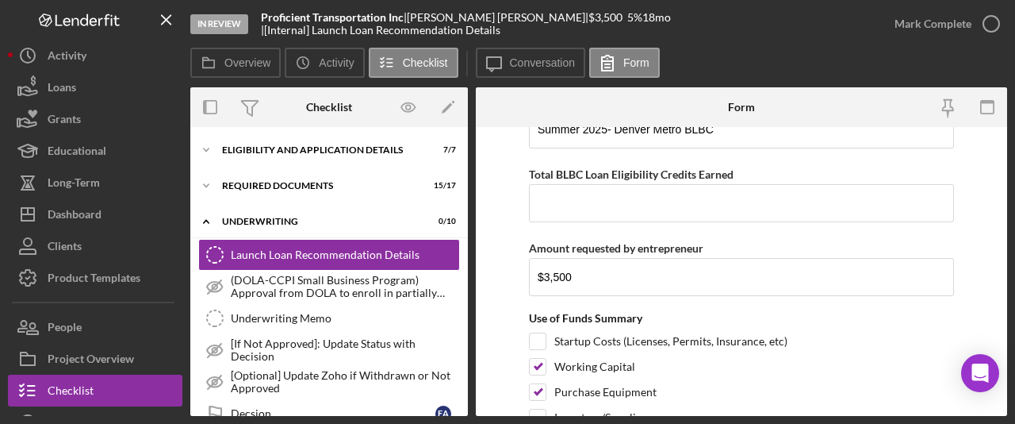
scroll to position [347, 0]
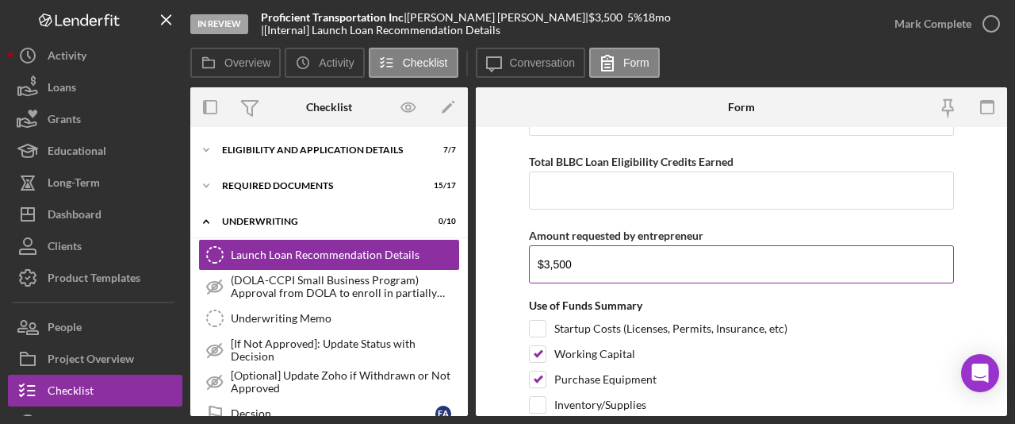
click at [601, 262] on input "$3,500" at bounding box center [741, 264] width 425 height 38
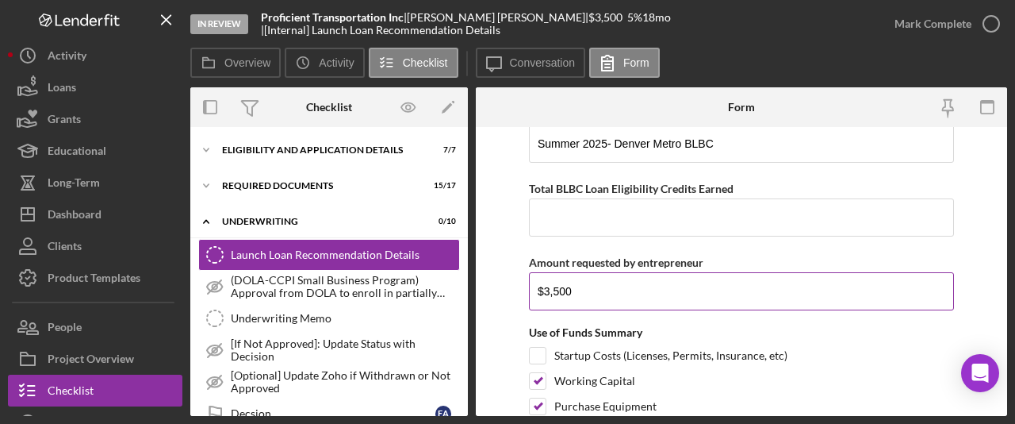
scroll to position [316, 0]
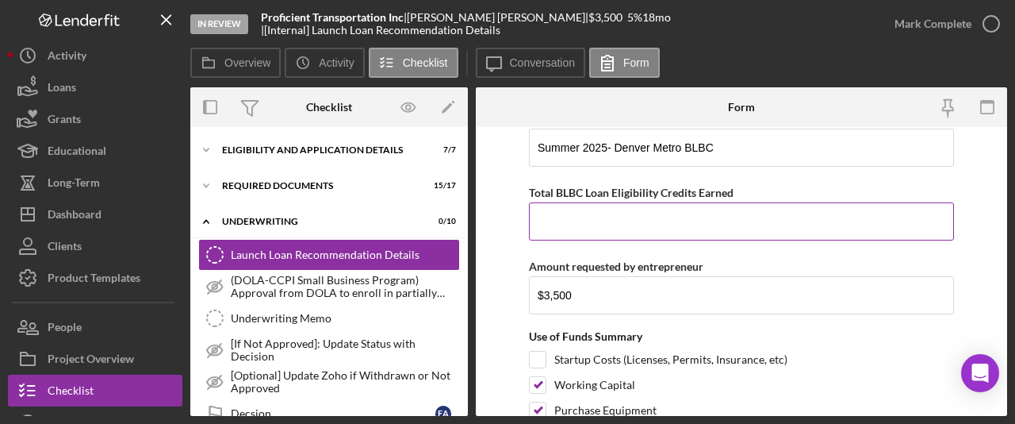
click at [591, 222] on input "Total BLBC Loan Eligibility Credits Earned" at bounding box center [741, 221] width 425 height 38
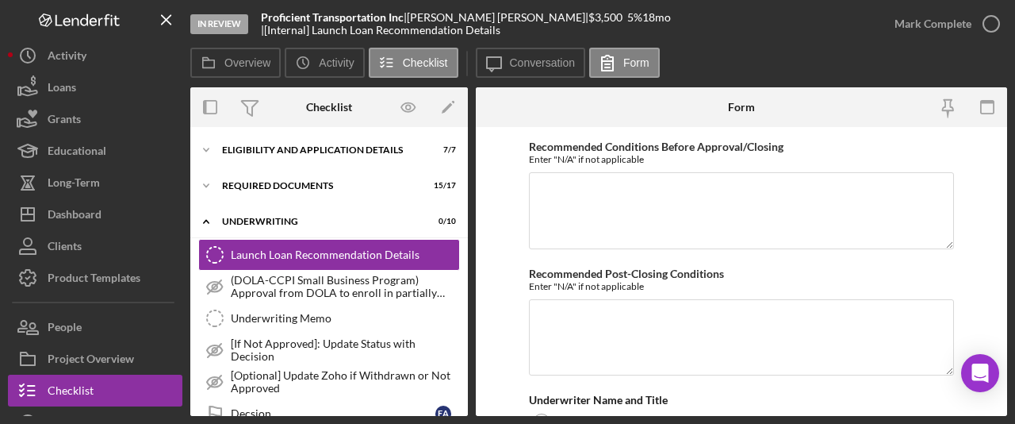
scroll to position [4024, 0]
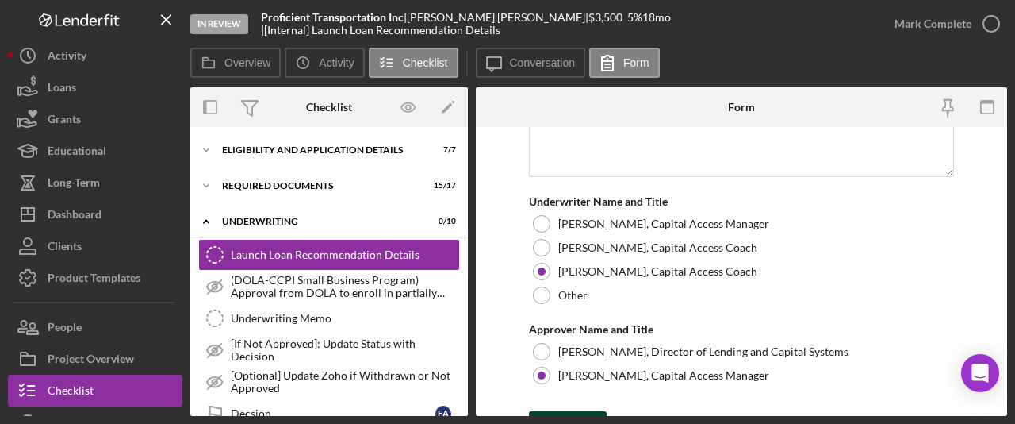
type input "$3,000"
click at [583, 411] on div "Save" at bounding box center [580, 427] width 22 height 32
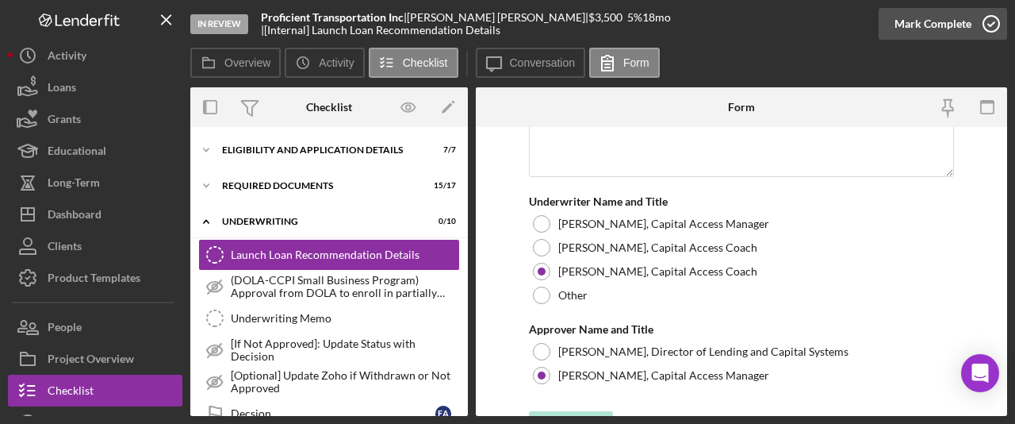
click at [936, 30] on div "Mark Complete" at bounding box center [933, 24] width 77 height 32
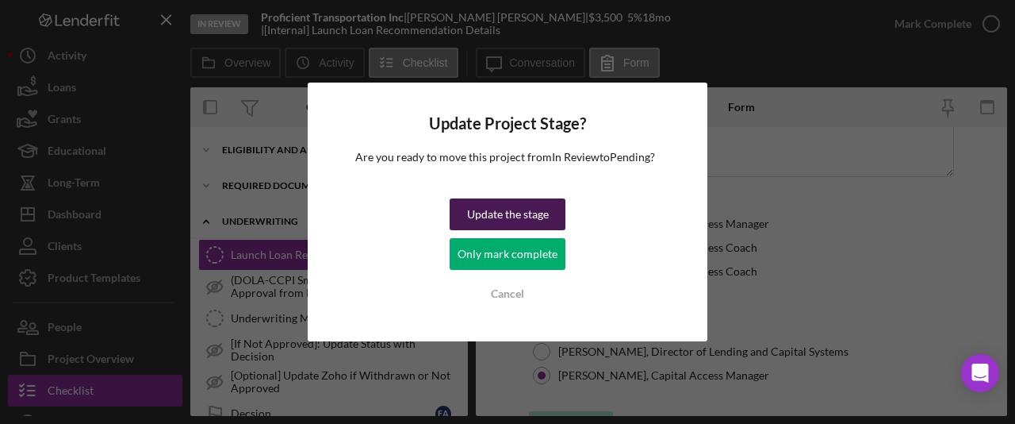
click at [516, 222] on div "Update the stage" at bounding box center [508, 214] width 82 height 32
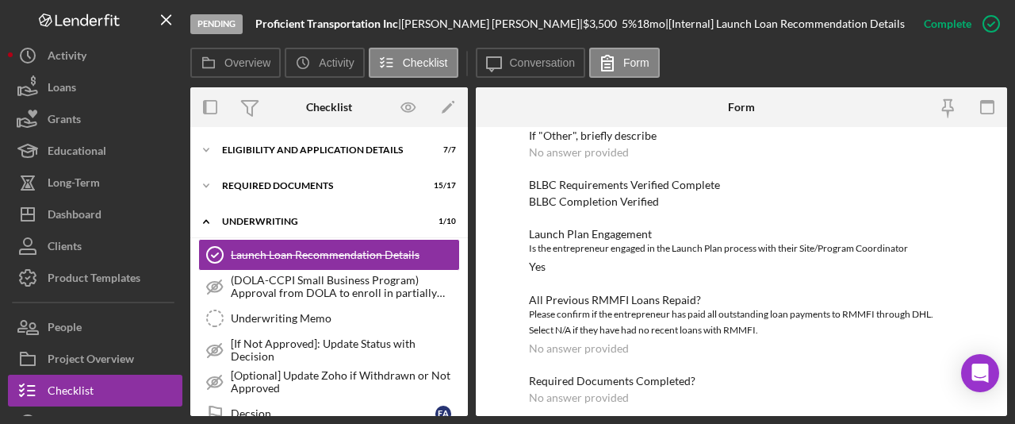
scroll to position [498, 0]
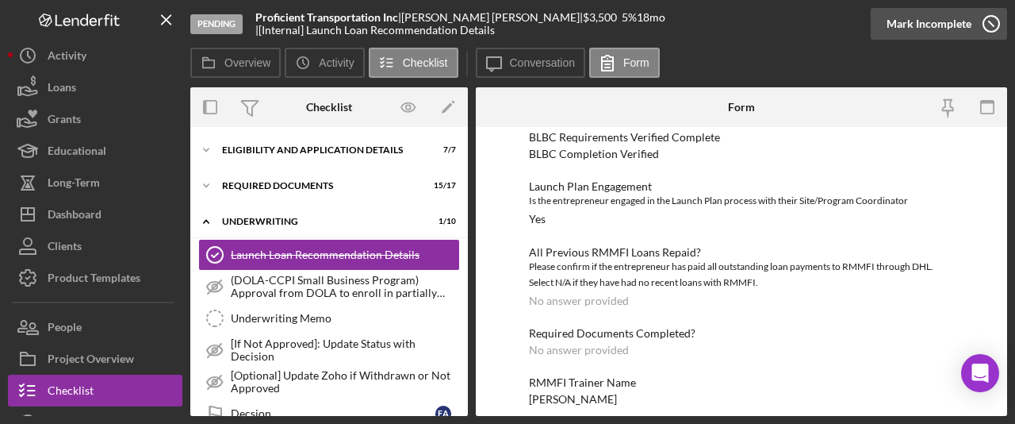
click at [968, 26] on div "Mark Incomplete" at bounding box center [929, 24] width 85 height 32
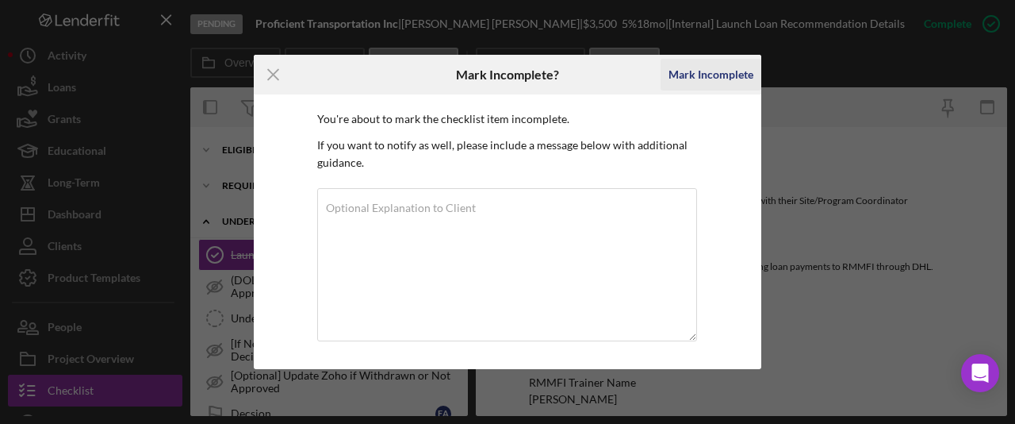
click at [738, 81] on div "Mark Incomplete" at bounding box center [711, 75] width 85 height 32
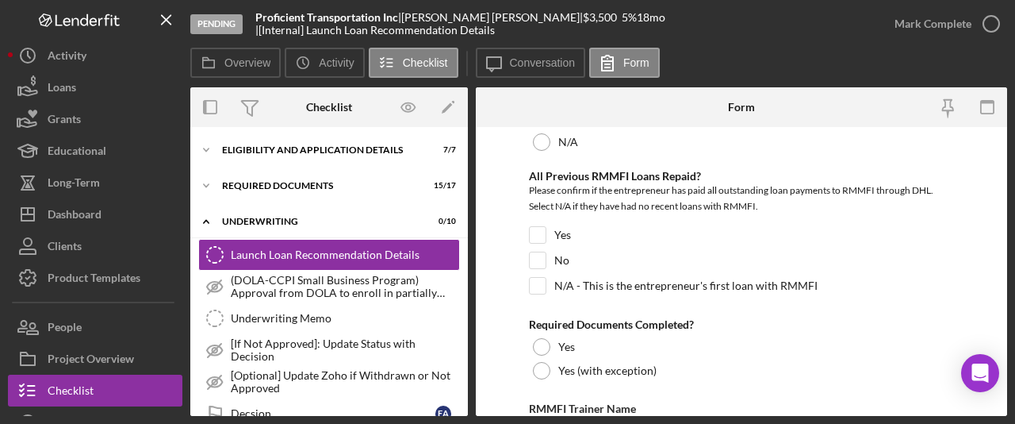
scroll to position [943, 0]
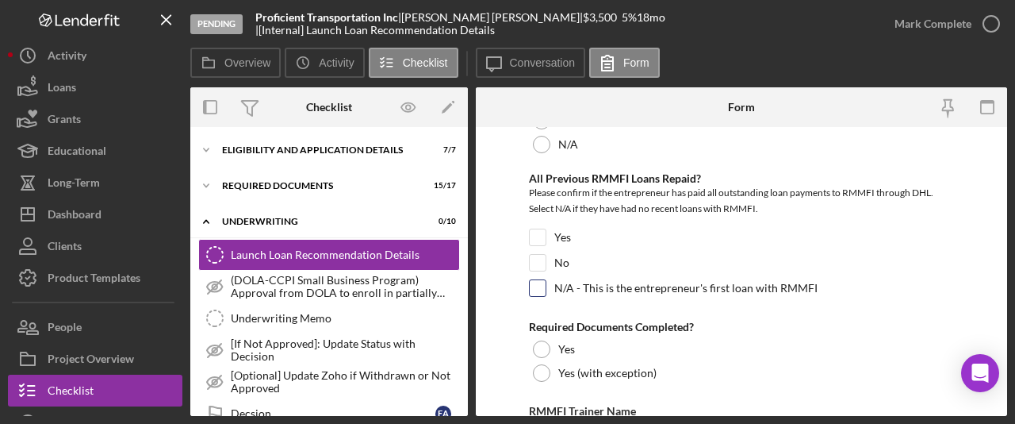
click at [547, 284] on div "N/A - This is the entrepreneur's first loan with RMMFI" at bounding box center [741, 291] width 425 height 25
click at [544, 290] on input "N/A - This is the entrepreneur's first loan with RMMFI" at bounding box center [538, 288] width 16 height 16
checkbox input "true"
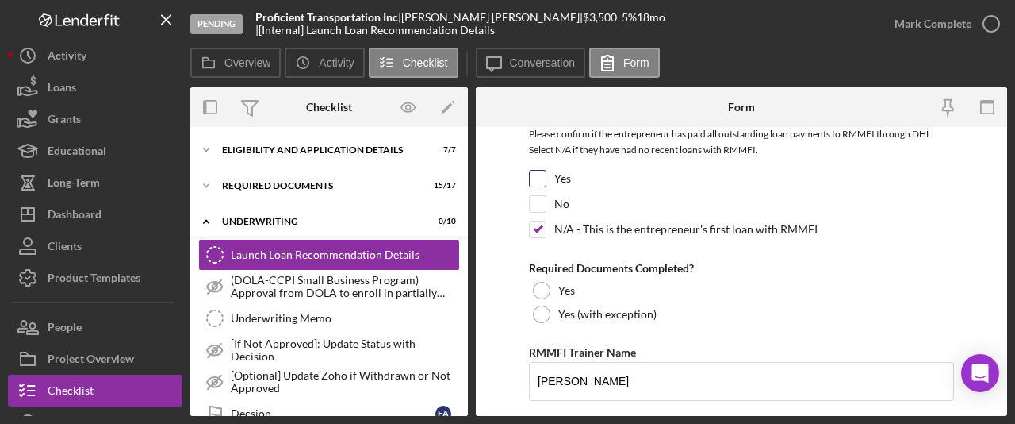
scroll to position [1006, 0]
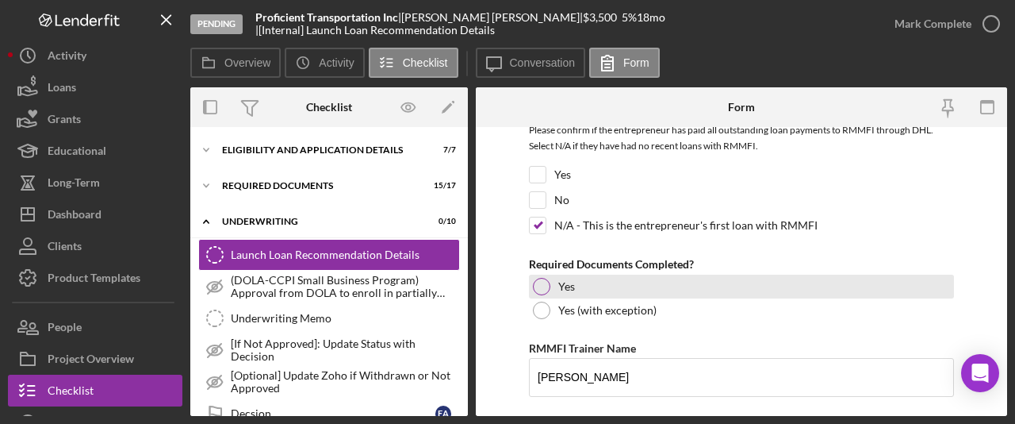
click at [545, 286] on div at bounding box center [541, 286] width 17 height 17
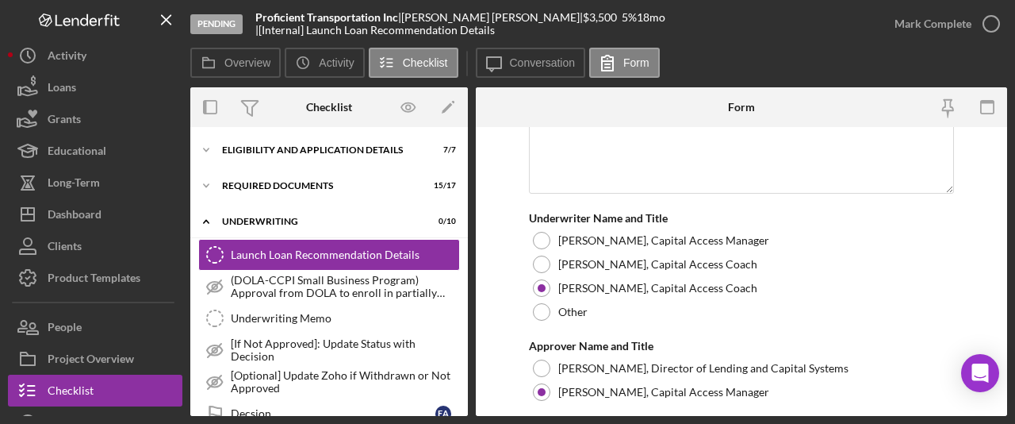
scroll to position [4024, 0]
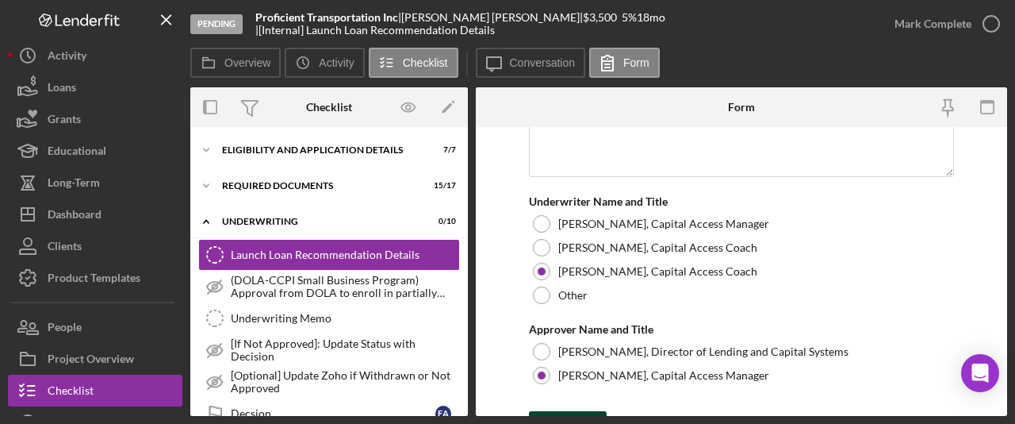
click at [585, 411] on div "Save" at bounding box center [580, 427] width 22 height 32
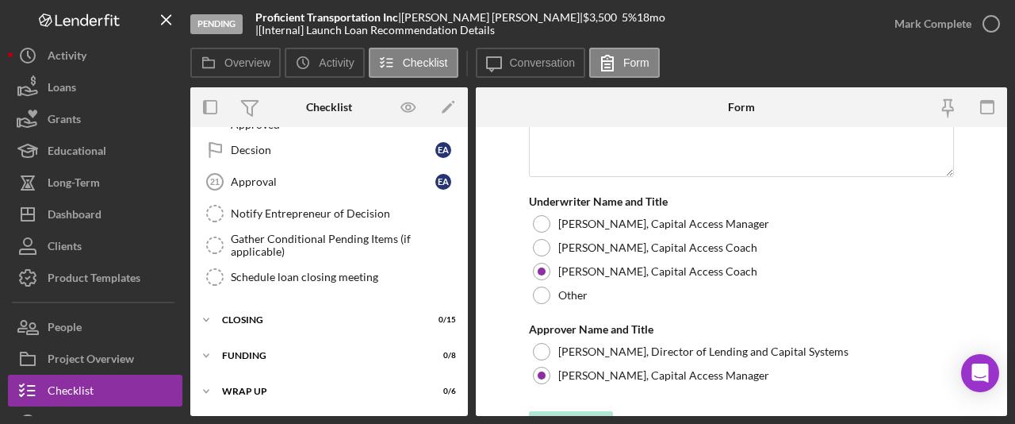
scroll to position [117, 0]
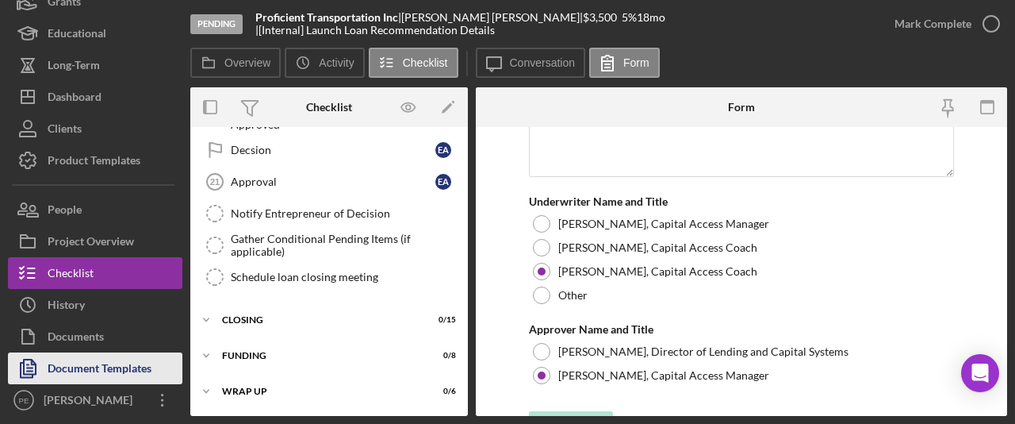
click at [91, 361] on div "Document Templates" at bounding box center [100, 370] width 104 height 36
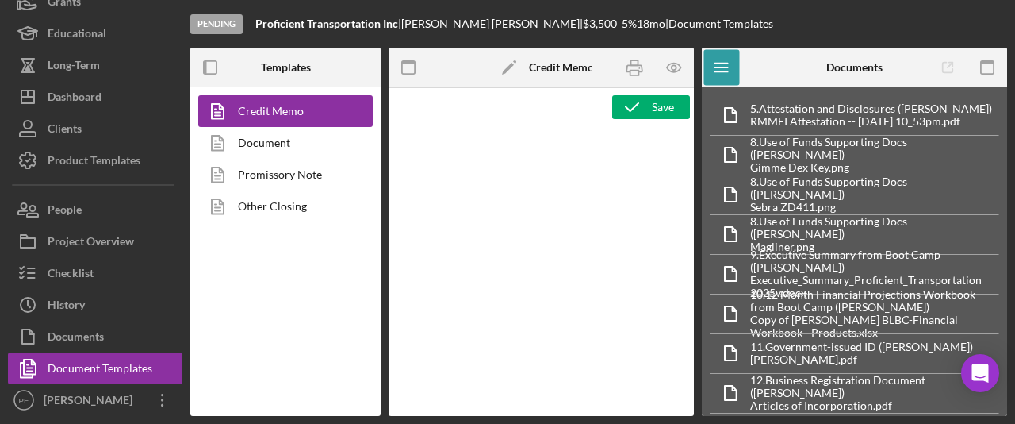
type textarea "<p style="margin-bottom: 0; line-height: normal; text-align: left; padding-left…"
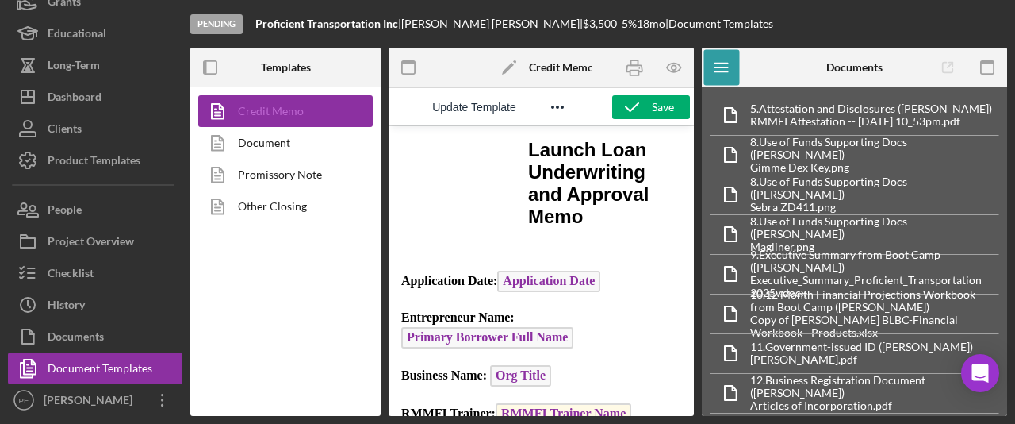
click at [309, 112] on link "Credit Memo" at bounding box center [281, 111] width 167 height 32
click at [636, 79] on icon "button" at bounding box center [634, 68] width 36 height 36
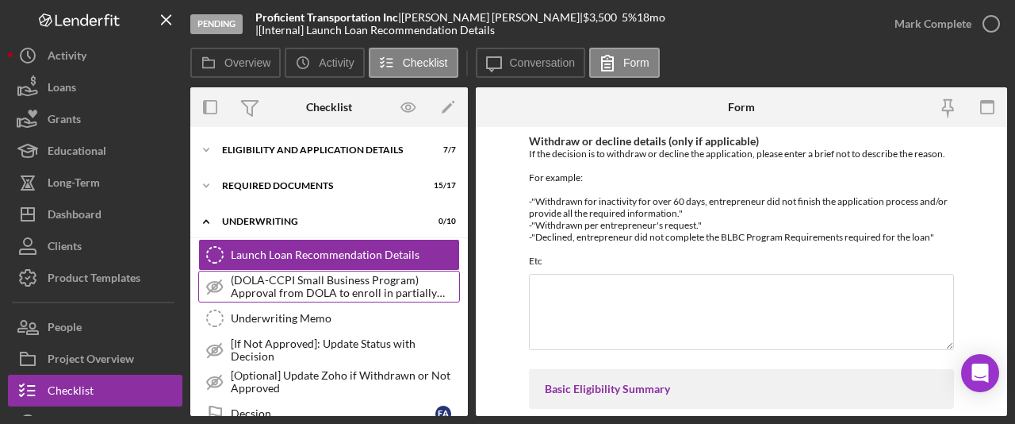
scroll to position [9, 0]
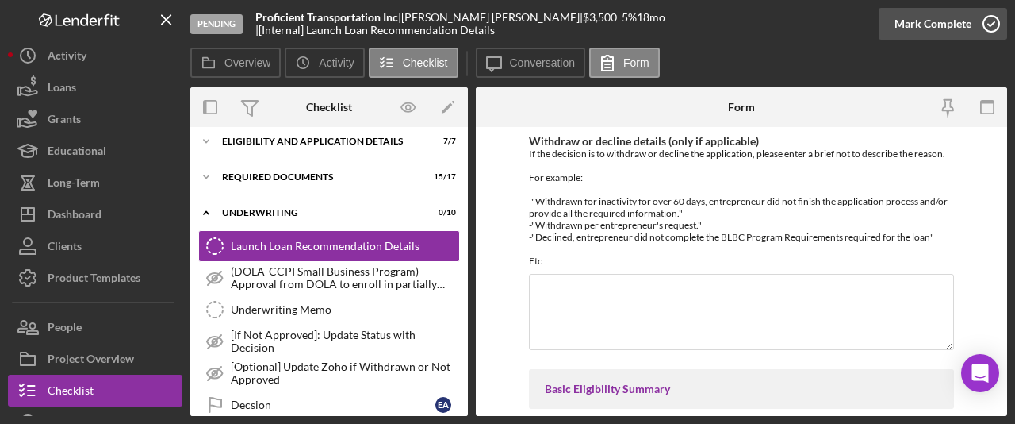
click at [965, 23] on div "Mark Complete" at bounding box center [933, 24] width 77 height 32
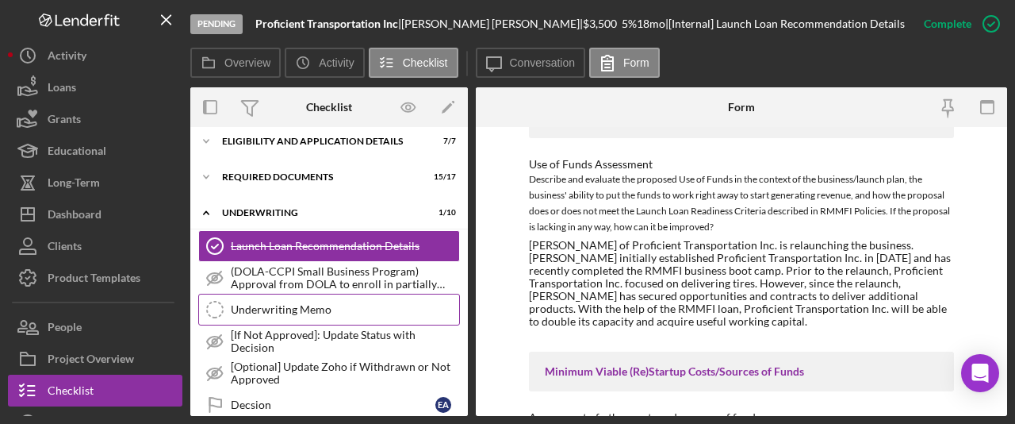
scroll to position [23, 0]
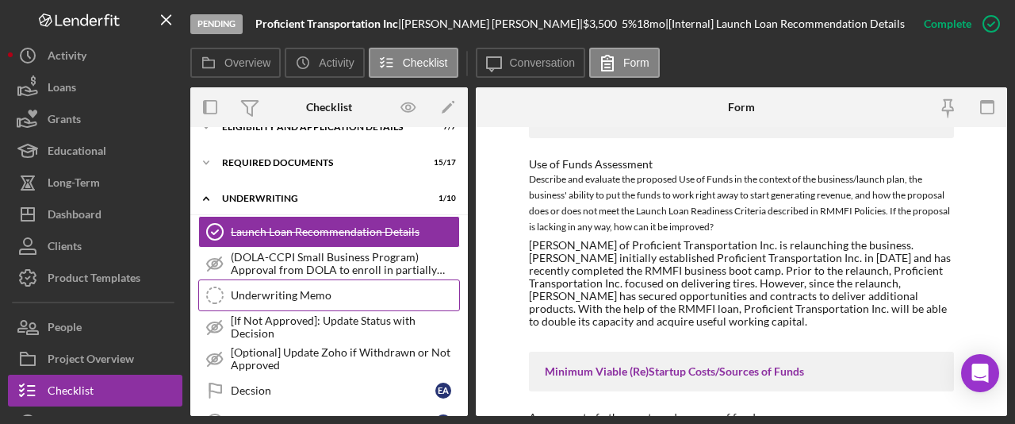
click at [357, 297] on div "Underwriting Memo" at bounding box center [345, 295] width 228 height 13
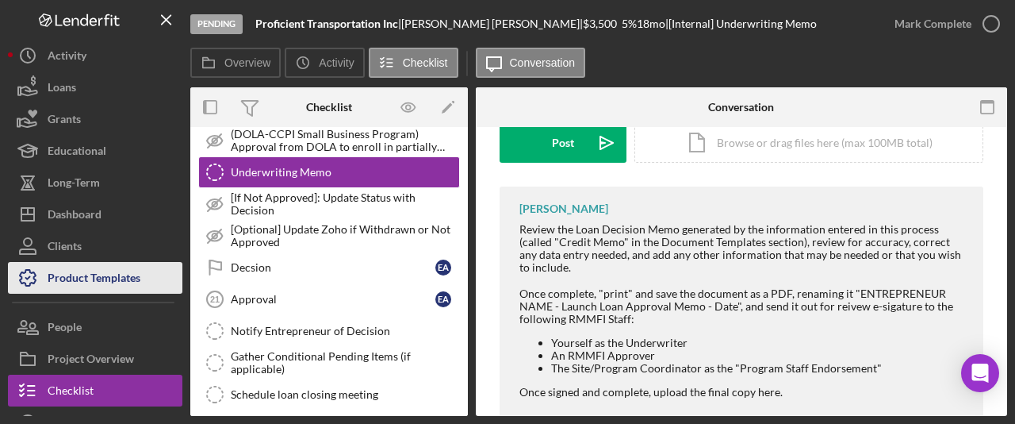
scroll to position [256, 0]
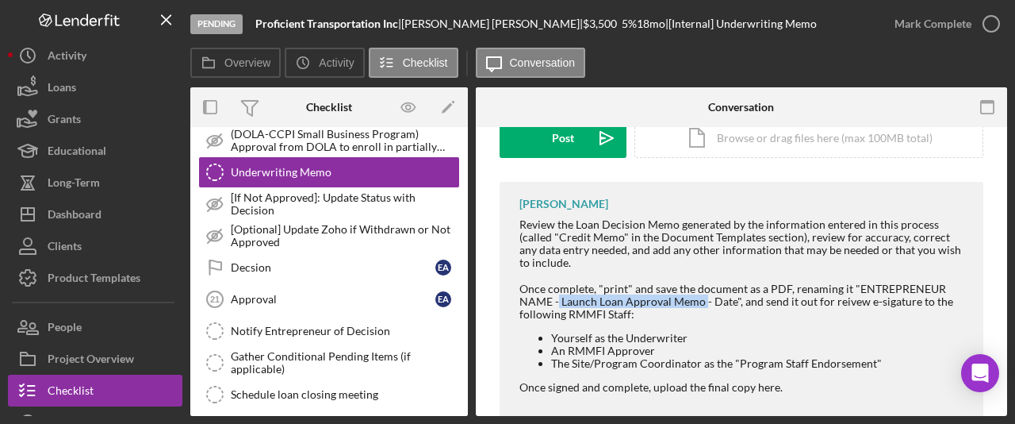
drag, startPoint x: 703, startPoint y: 299, endPoint x: 558, endPoint y: 300, distance: 144.4
click at [558, 300] on div "Once complete, "print" and save the document as a PDF, renaming it "ENTREPRENEU…" at bounding box center [744, 301] width 448 height 38
copy div "Launch Loan Approval Memo"
